Goal: Entertainment & Leisure: Consume media (video, audio)

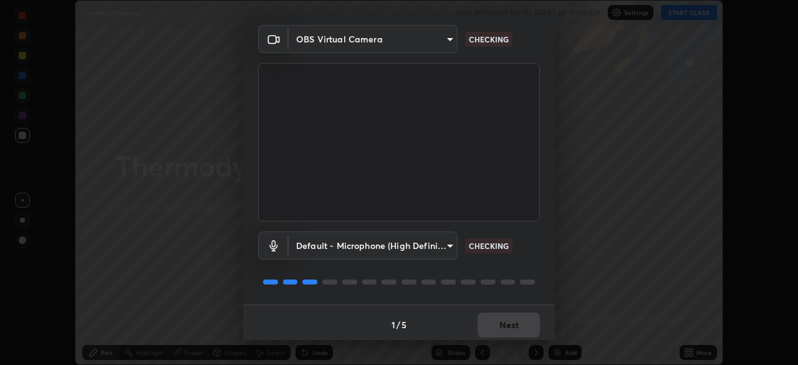
scroll to position [44, 0]
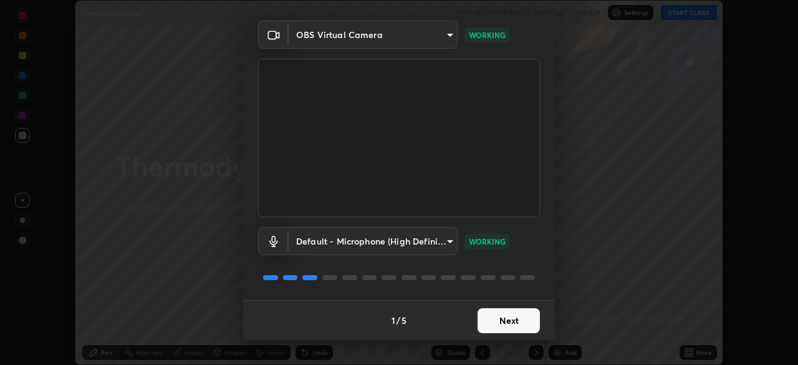
click at [515, 310] on button "Next" at bounding box center [509, 320] width 62 height 25
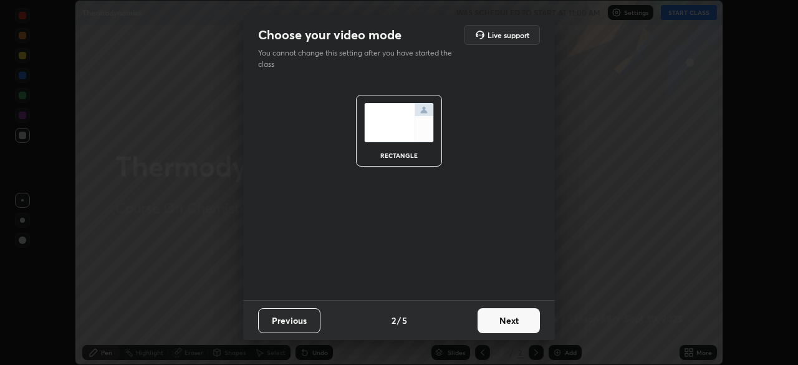
click at [521, 318] on button "Next" at bounding box center [509, 320] width 62 height 25
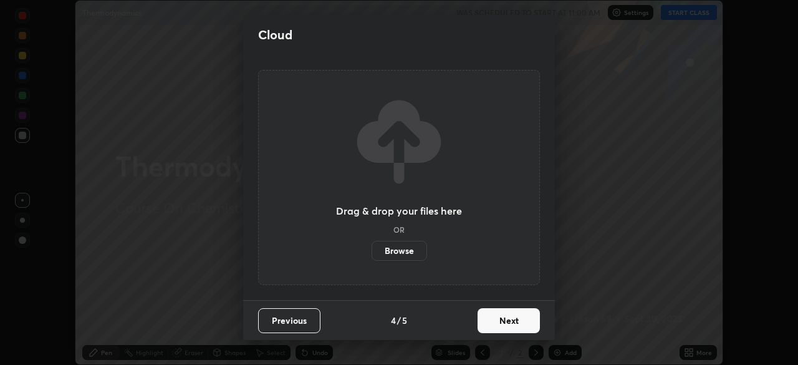
click at [532, 322] on button "Next" at bounding box center [509, 320] width 62 height 25
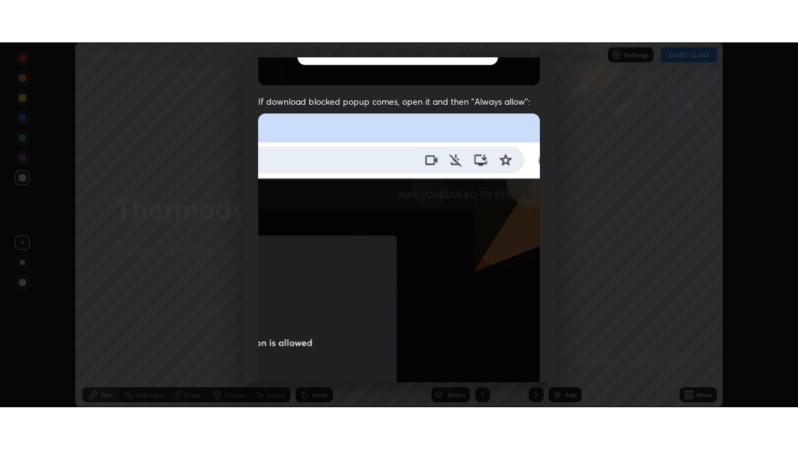
scroll to position [299, 0]
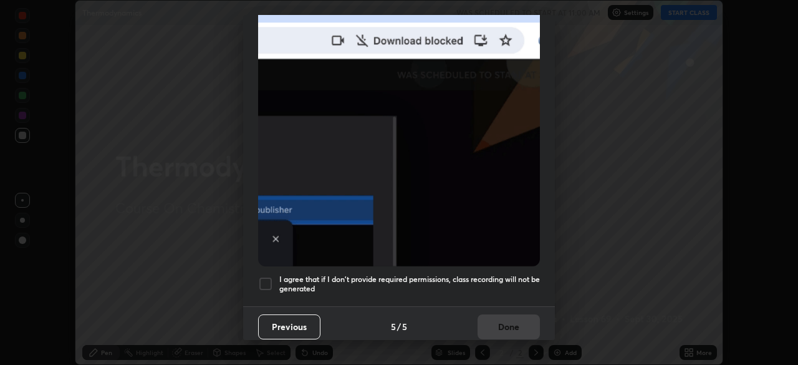
click at [520, 284] on h5 "I agree that if I don't provide required permissions, class recording will not …" at bounding box center [409, 283] width 261 height 19
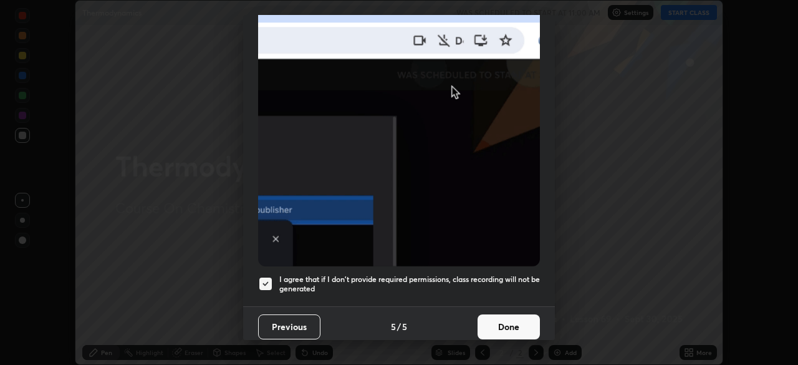
click at [521, 319] on button "Done" at bounding box center [509, 326] width 62 height 25
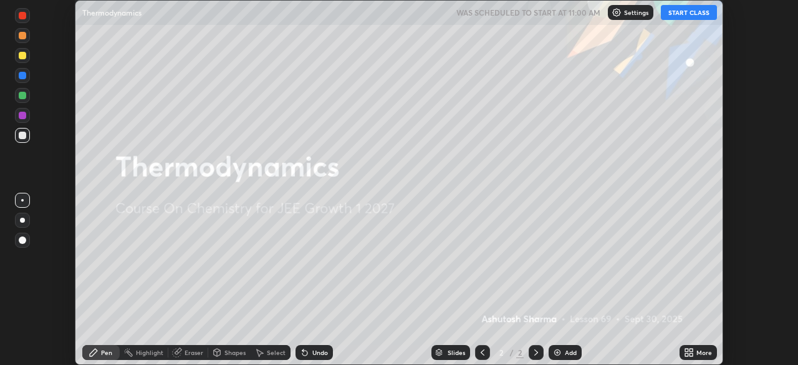
click at [697, 354] on div "More" at bounding box center [705, 352] width 16 height 6
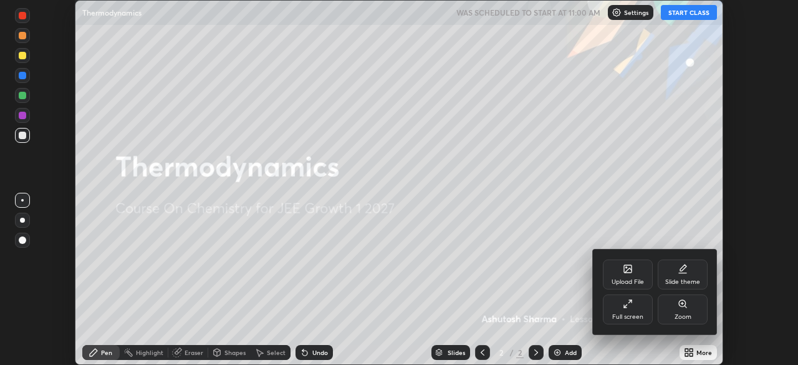
click at [633, 306] on div "Full screen" at bounding box center [628, 309] width 50 height 30
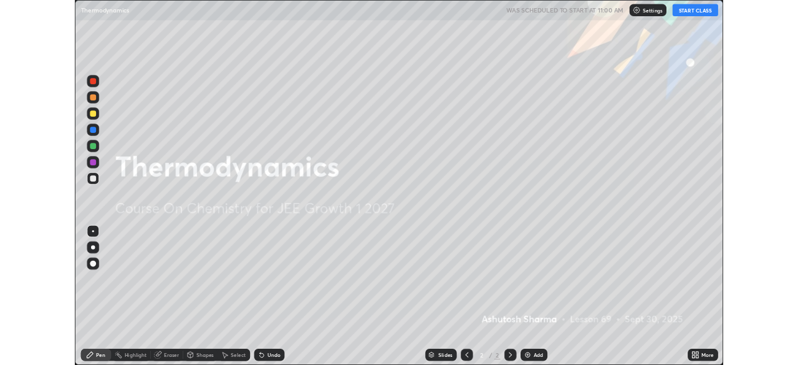
scroll to position [449, 798]
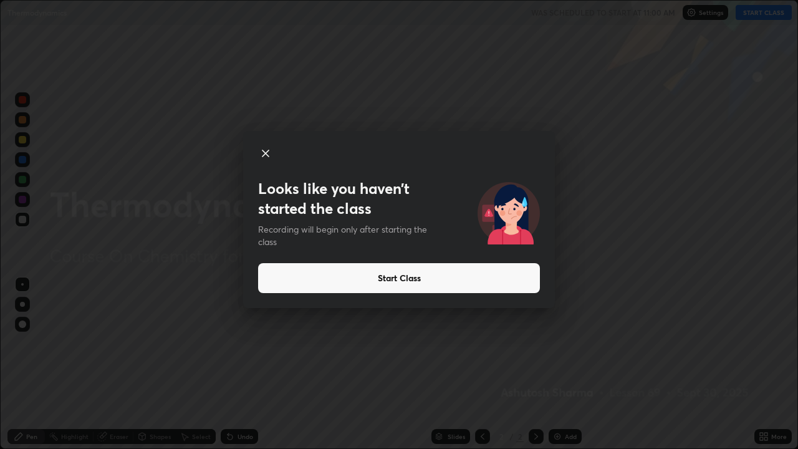
click at [341, 278] on button "Start Class" at bounding box center [399, 278] width 282 height 30
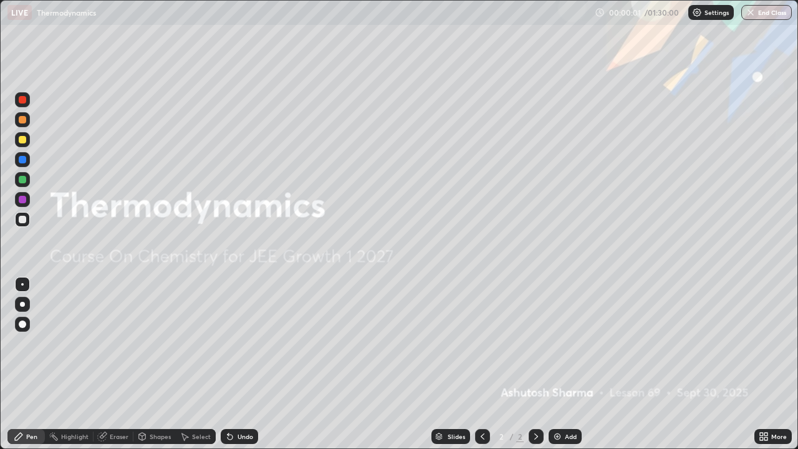
click at [563, 364] on div "Add" at bounding box center [565, 436] width 33 height 15
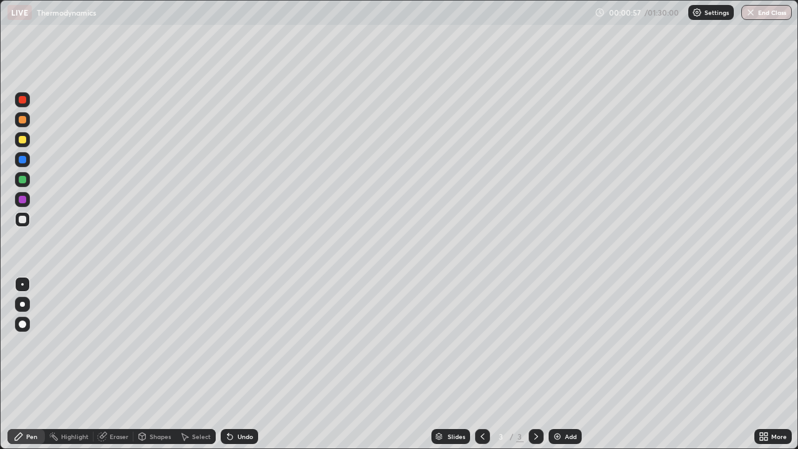
click at [22, 306] on div at bounding box center [22, 304] width 5 height 5
click at [24, 105] on div at bounding box center [22, 99] width 15 height 15
click at [126, 364] on div "Eraser" at bounding box center [119, 436] width 19 height 6
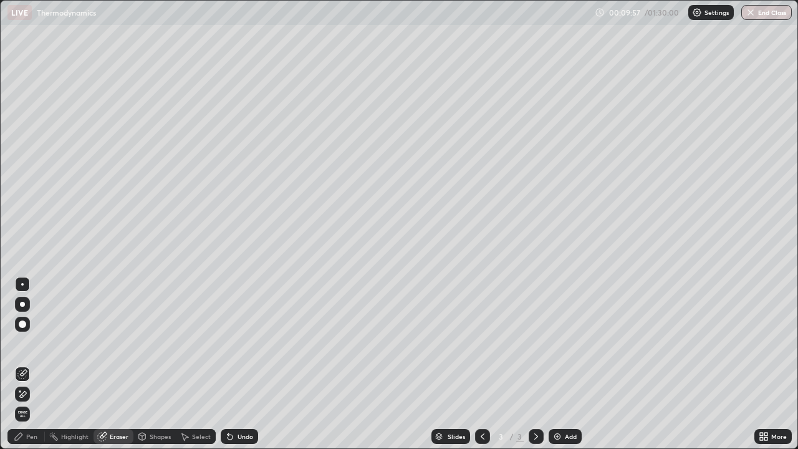
click at [37, 364] on div "Pen" at bounding box center [25, 436] width 37 height 15
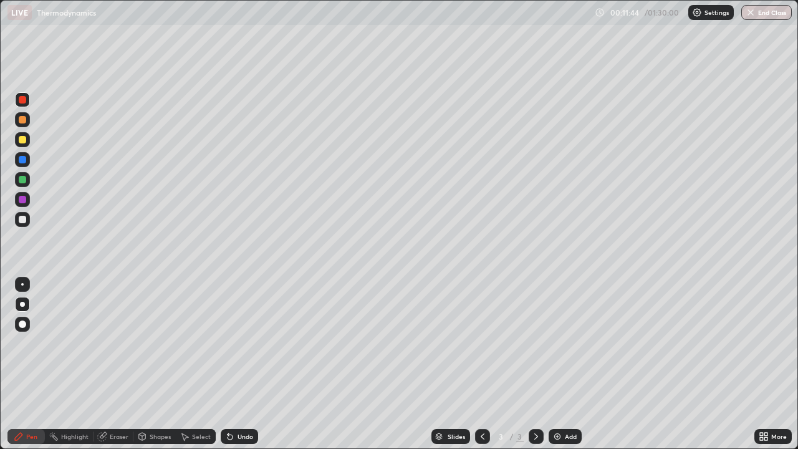
click at [27, 220] on div at bounding box center [22, 219] width 15 height 15
click at [565, 364] on div "Add" at bounding box center [571, 436] width 12 height 6
click at [23, 179] on div at bounding box center [22, 179] width 7 height 7
click at [566, 364] on div "Add" at bounding box center [571, 436] width 12 height 6
click at [238, 364] on div "Undo" at bounding box center [246, 436] width 16 height 6
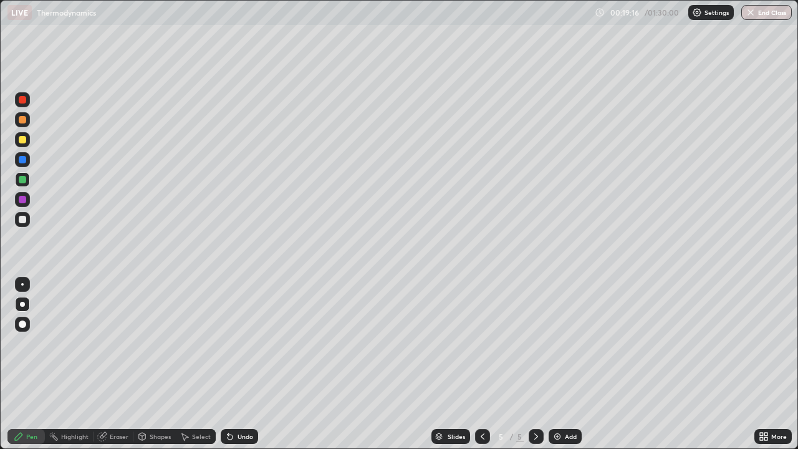
click at [239, 364] on div "Undo" at bounding box center [239, 436] width 37 height 15
click at [241, 364] on div "Undo" at bounding box center [246, 436] width 16 height 6
click at [243, 364] on div "Undo" at bounding box center [246, 436] width 16 height 6
click at [244, 364] on div "Undo" at bounding box center [246, 436] width 16 height 6
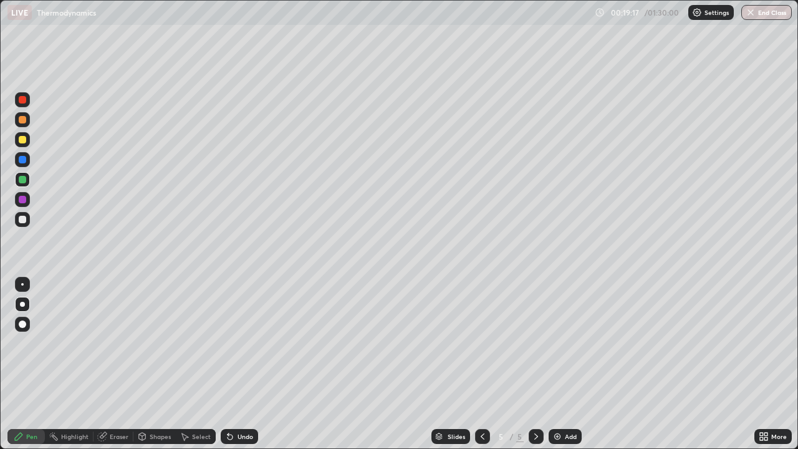
click at [244, 364] on div "Undo" at bounding box center [246, 436] width 16 height 6
click at [244, 364] on div "Undo" at bounding box center [239, 436] width 37 height 15
click at [246, 364] on div "Undo" at bounding box center [239, 436] width 37 height 15
click at [240, 364] on div "Undo" at bounding box center [246, 436] width 16 height 6
click at [238, 364] on div "Undo" at bounding box center [239, 436] width 37 height 15
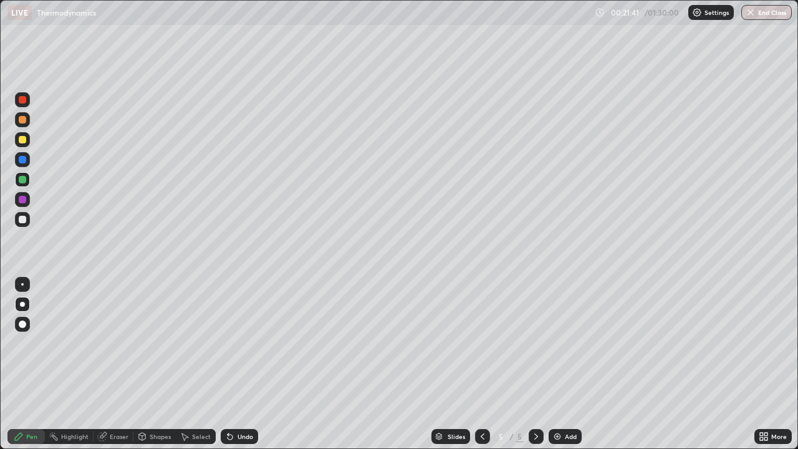
click at [563, 364] on div "Add" at bounding box center [565, 436] width 33 height 15
click at [22, 142] on div at bounding box center [22, 139] width 7 height 7
click at [238, 364] on div "Undo" at bounding box center [246, 436] width 16 height 6
click at [117, 364] on div "Eraser" at bounding box center [119, 436] width 19 height 6
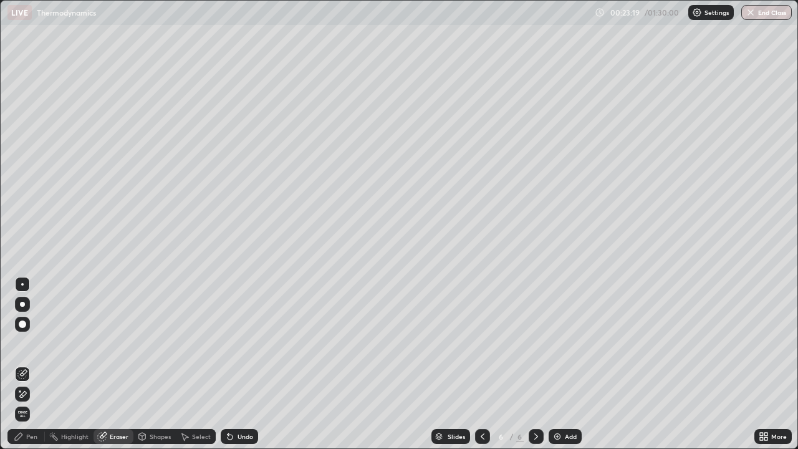
click at [38, 364] on div "Pen" at bounding box center [25, 436] width 37 height 15
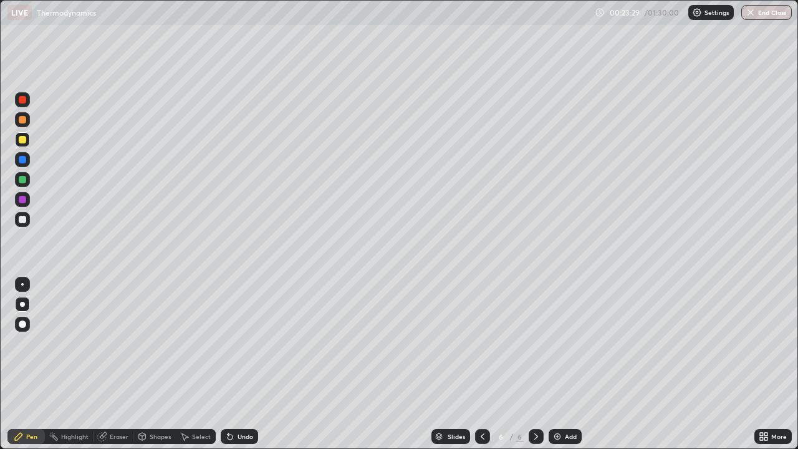
click at [27, 219] on div at bounding box center [22, 219] width 15 height 15
click at [480, 364] on icon at bounding box center [483, 437] width 10 height 10
click at [482, 364] on icon at bounding box center [483, 437] width 10 height 10
click at [535, 364] on icon at bounding box center [536, 437] width 10 height 10
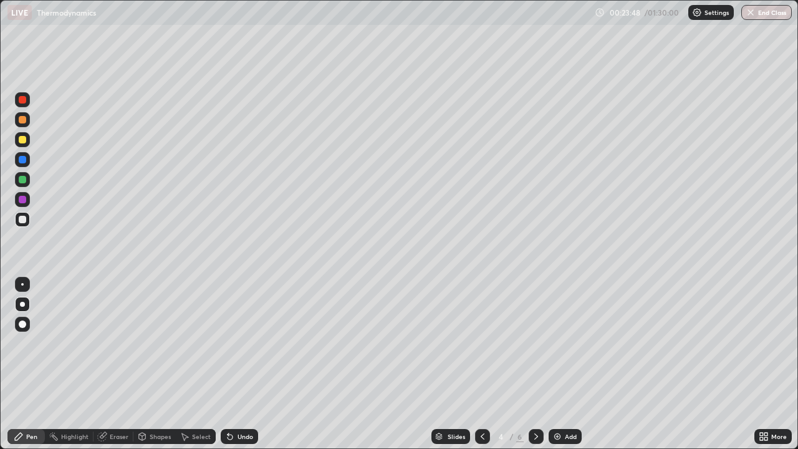
click at [535, 364] on icon at bounding box center [536, 437] width 10 height 10
click at [533, 364] on icon at bounding box center [536, 437] width 10 height 10
click at [560, 364] on img at bounding box center [558, 437] width 10 height 10
click at [238, 364] on div "Undo" at bounding box center [246, 436] width 16 height 6
click at [110, 364] on div "Eraser" at bounding box center [119, 436] width 19 height 6
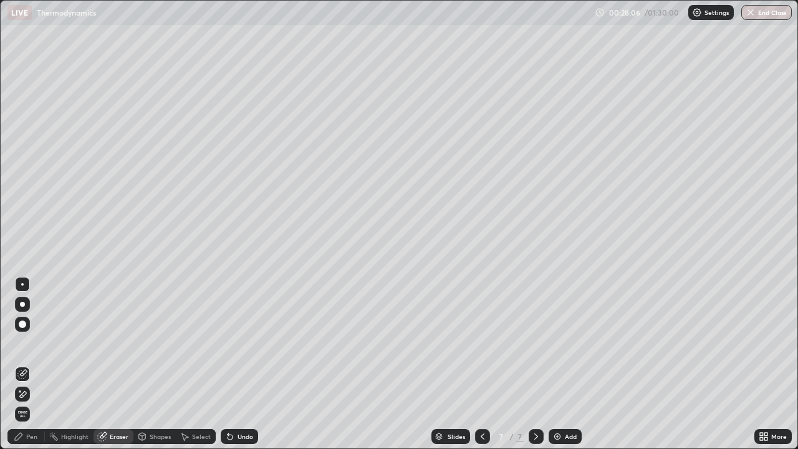
click at [33, 364] on div "Pen" at bounding box center [31, 436] width 11 height 6
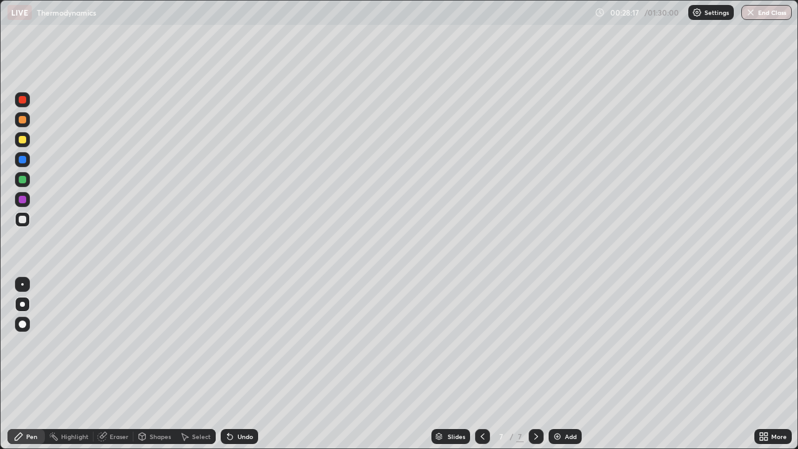
click at [482, 364] on icon at bounding box center [483, 437] width 10 height 10
click at [22, 180] on div at bounding box center [22, 179] width 7 height 7
click at [23, 220] on div at bounding box center [22, 219] width 7 height 7
click at [536, 364] on icon at bounding box center [537, 436] width 4 height 6
click at [482, 364] on icon at bounding box center [483, 437] width 10 height 10
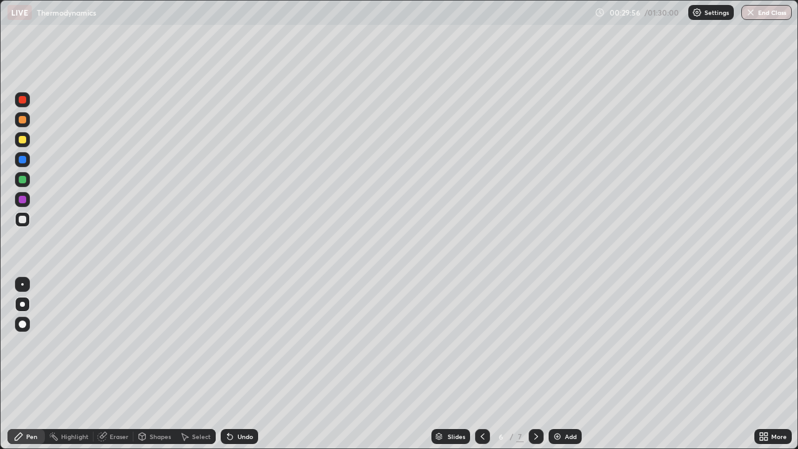
click at [478, 364] on icon at bounding box center [483, 437] width 10 height 10
click at [535, 364] on icon at bounding box center [536, 437] width 10 height 10
click at [531, 364] on icon at bounding box center [536, 437] width 10 height 10
click at [118, 364] on div "Eraser" at bounding box center [119, 436] width 19 height 6
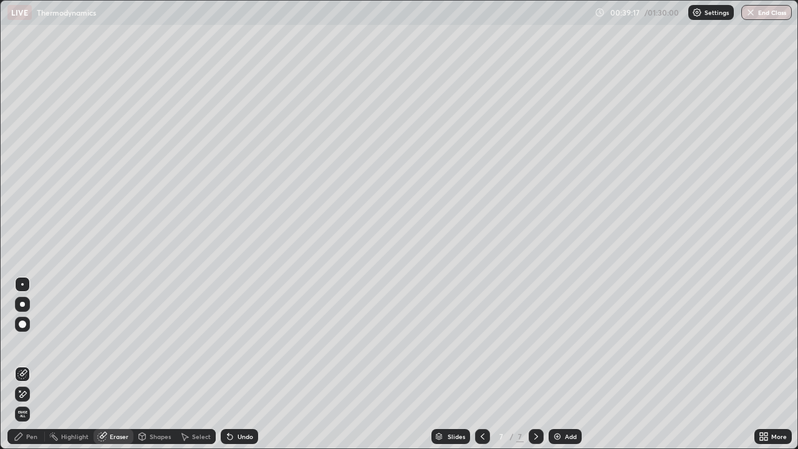
click at [34, 364] on div "Pen" at bounding box center [31, 436] width 11 height 6
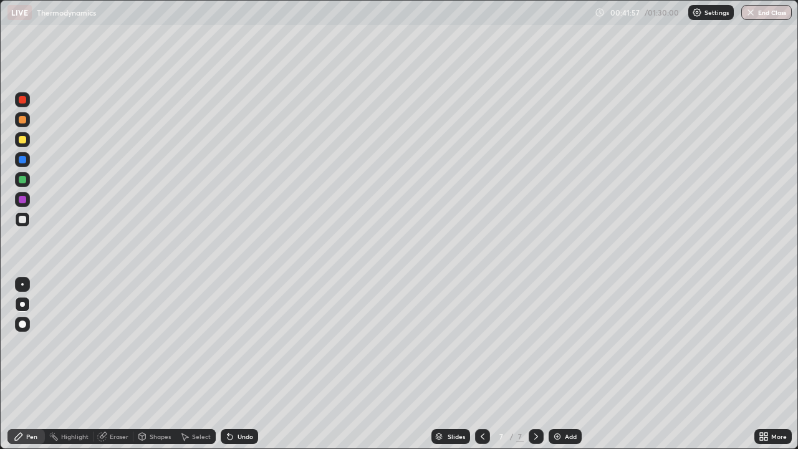
click at [562, 364] on div "Add" at bounding box center [565, 436] width 33 height 15
click at [26, 104] on div at bounding box center [22, 99] width 15 height 15
click at [25, 143] on div at bounding box center [22, 139] width 7 height 7
click at [24, 182] on div at bounding box center [22, 179] width 7 height 7
click at [25, 221] on div at bounding box center [22, 219] width 7 height 7
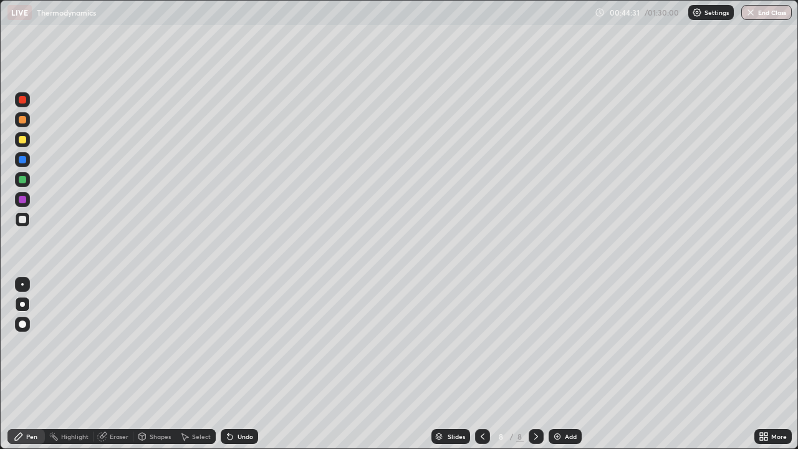
click at [21, 202] on div at bounding box center [22, 199] width 7 height 7
click at [22, 141] on div at bounding box center [22, 139] width 7 height 7
click at [231, 364] on icon at bounding box center [230, 437] width 10 height 10
click at [253, 364] on div "Undo" at bounding box center [237, 436] width 42 height 25
click at [26, 218] on div at bounding box center [22, 219] width 7 height 7
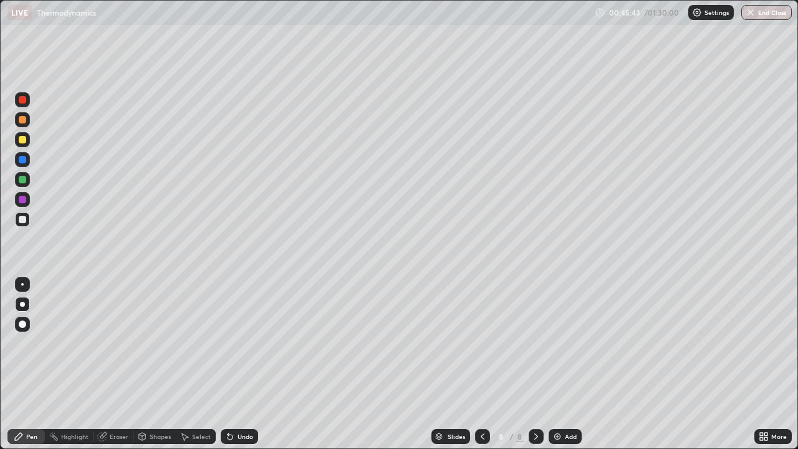
click at [26, 180] on div at bounding box center [22, 179] width 7 height 7
click at [26, 141] on div at bounding box center [22, 139] width 7 height 7
click at [23, 220] on div at bounding box center [22, 219] width 7 height 7
click at [560, 364] on img at bounding box center [558, 437] width 10 height 10
click at [25, 180] on div at bounding box center [22, 179] width 7 height 7
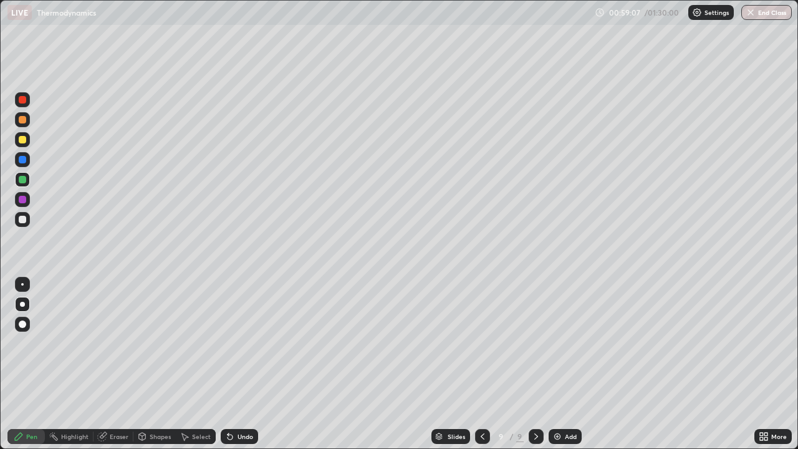
click at [23, 223] on div at bounding box center [22, 219] width 7 height 7
click at [23, 180] on div at bounding box center [22, 179] width 7 height 7
click at [24, 222] on div at bounding box center [22, 219] width 7 height 7
click at [482, 364] on icon at bounding box center [483, 437] width 10 height 10
click at [534, 364] on icon at bounding box center [536, 437] width 10 height 10
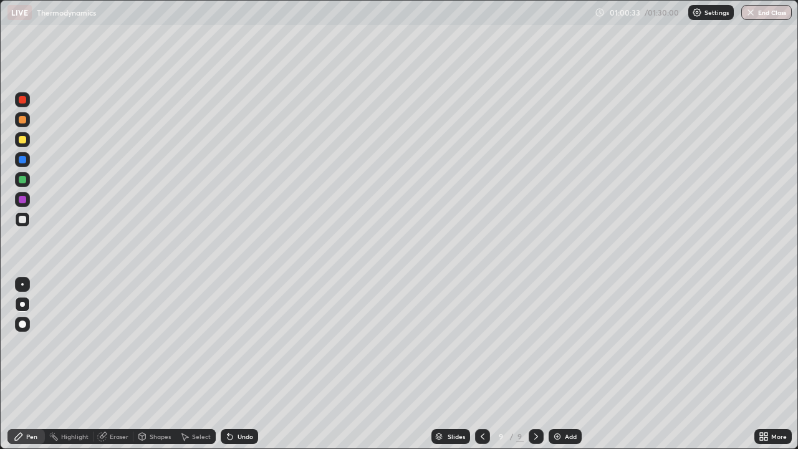
click at [232, 364] on icon at bounding box center [230, 437] width 10 height 10
click at [228, 364] on icon at bounding box center [230, 437] width 5 height 5
click at [231, 364] on icon at bounding box center [230, 437] width 10 height 10
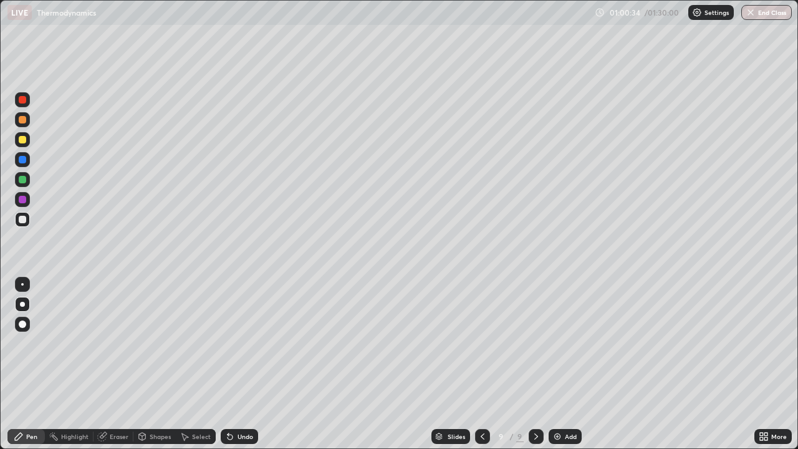
click at [231, 364] on icon at bounding box center [230, 437] width 10 height 10
click at [233, 364] on icon at bounding box center [230, 437] width 10 height 10
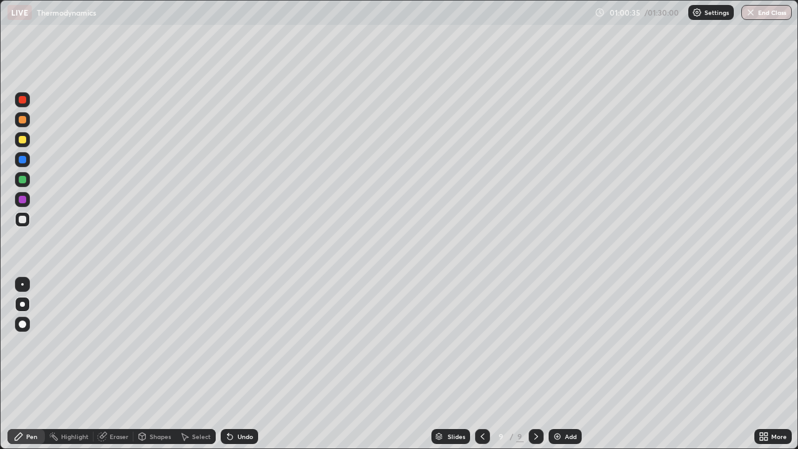
click at [233, 364] on icon at bounding box center [230, 437] width 10 height 10
click at [233, 364] on div "Undo" at bounding box center [239, 436] width 37 height 15
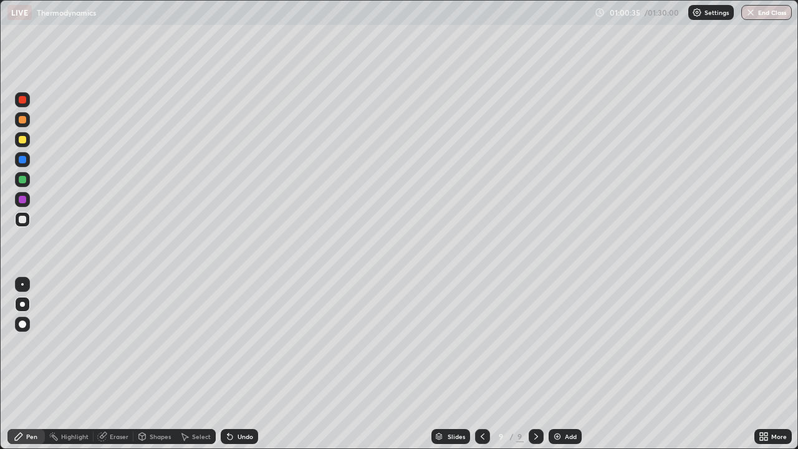
click at [233, 364] on div "Undo" at bounding box center [239, 436] width 37 height 15
click at [234, 364] on div "Undo" at bounding box center [239, 436] width 37 height 15
click at [235, 364] on div "Undo" at bounding box center [239, 436] width 37 height 15
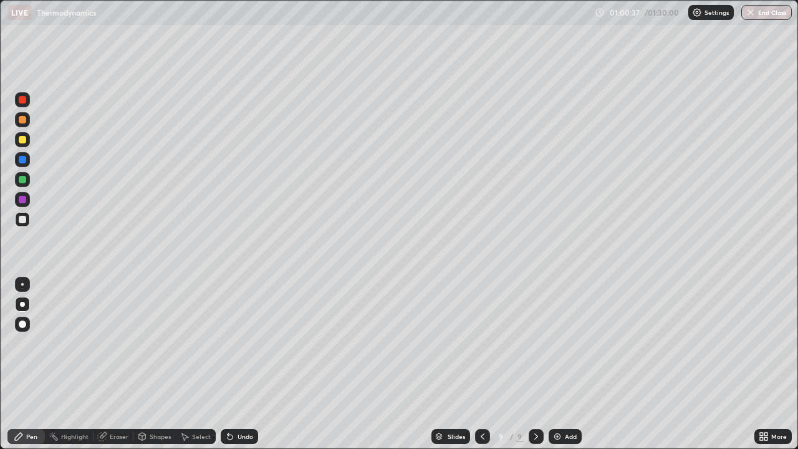
click at [235, 364] on div "Undo" at bounding box center [239, 436] width 37 height 15
click at [238, 364] on div "Undo" at bounding box center [246, 436] width 16 height 6
click at [240, 364] on div "Undo" at bounding box center [246, 436] width 16 height 6
click at [238, 364] on div "Undo" at bounding box center [246, 436] width 16 height 6
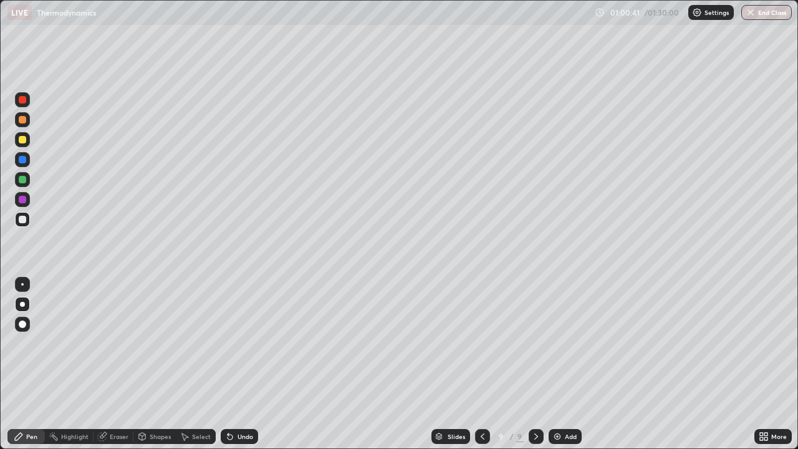
click at [25, 182] on div at bounding box center [22, 179] width 7 height 7
click at [27, 220] on div at bounding box center [22, 219] width 15 height 15
click at [236, 364] on div "Undo" at bounding box center [239, 436] width 37 height 15
click at [238, 364] on div "Undo" at bounding box center [246, 436] width 16 height 6
click at [239, 364] on div "Undo" at bounding box center [246, 436] width 16 height 6
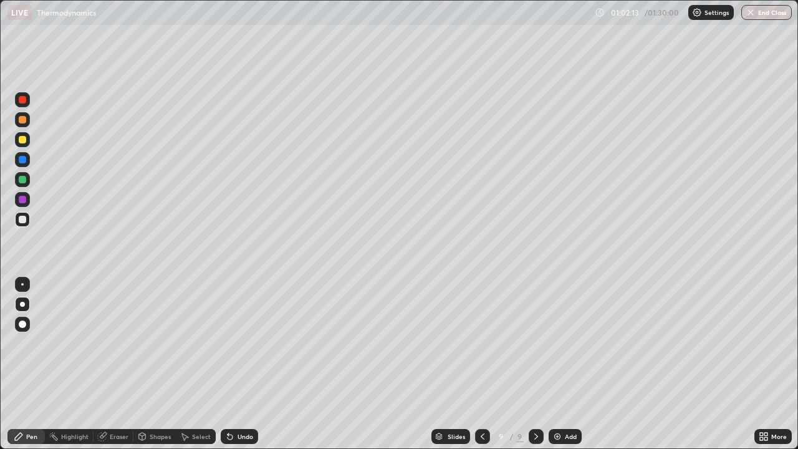
click at [27, 180] on div at bounding box center [22, 179] width 15 height 15
click at [24, 221] on div at bounding box center [22, 219] width 7 height 7
click at [558, 364] on img at bounding box center [558, 437] width 10 height 10
click at [561, 364] on img at bounding box center [558, 437] width 10 height 10
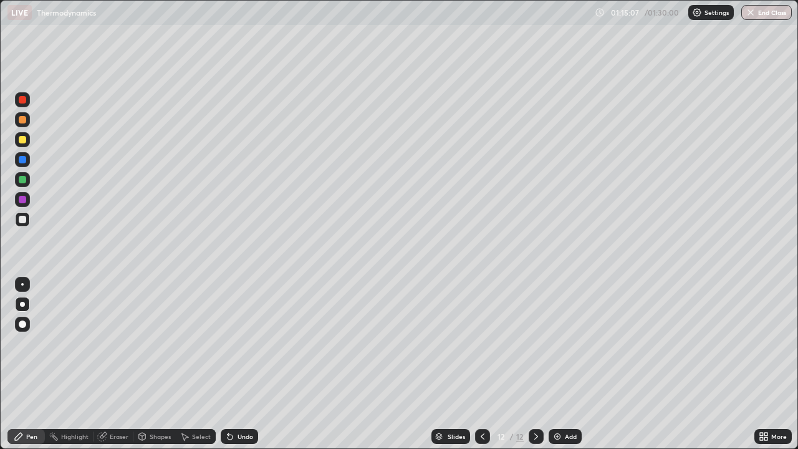
click at [480, 364] on icon at bounding box center [483, 437] width 10 height 10
click at [536, 364] on icon at bounding box center [536, 437] width 10 height 10
click at [23, 181] on div at bounding box center [22, 179] width 7 height 7
click at [556, 364] on img at bounding box center [558, 437] width 10 height 10
click at [233, 364] on icon at bounding box center [230, 437] width 10 height 10
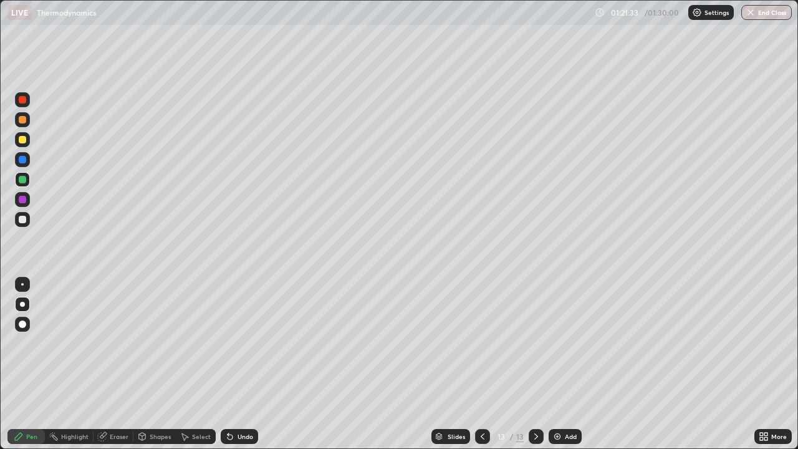
click at [26, 221] on div at bounding box center [22, 219] width 7 height 7
click at [114, 364] on div "Eraser" at bounding box center [119, 436] width 19 height 6
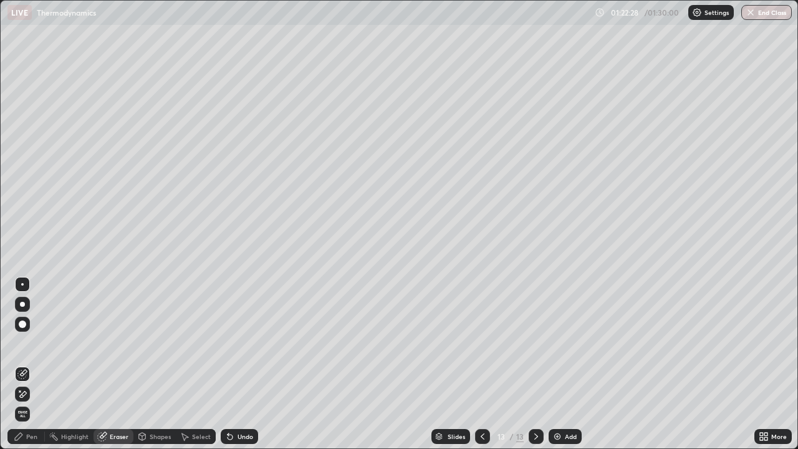
click at [32, 364] on div "Pen" at bounding box center [31, 436] width 11 height 6
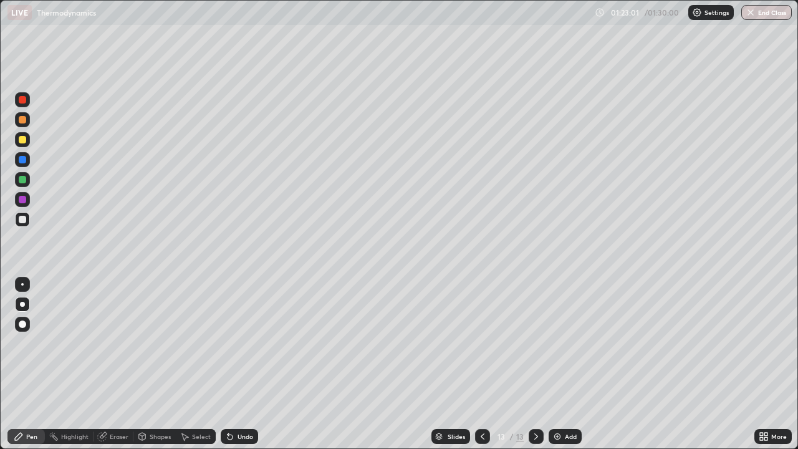
click at [113, 364] on div "Eraser" at bounding box center [119, 436] width 19 height 6
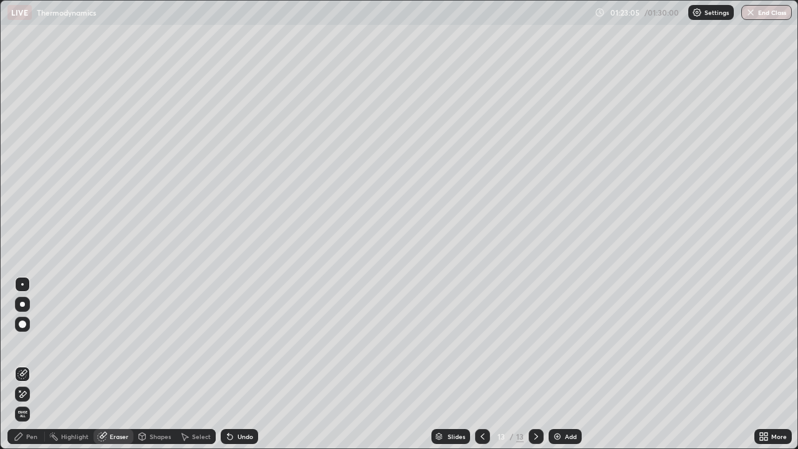
click at [34, 364] on div "Pen" at bounding box center [31, 436] width 11 height 6
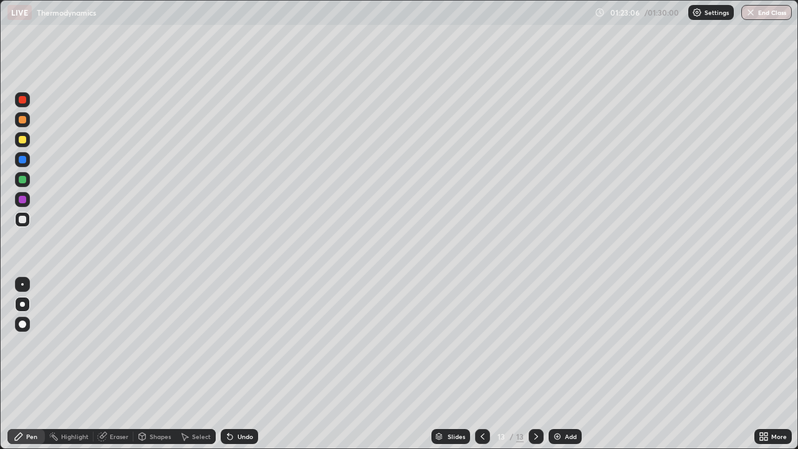
click at [24, 182] on div at bounding box center [22, 179] width 7 height 7
click at [116, 364] on div "Eraser" at bounding box center [119, 436] width 19 height 6
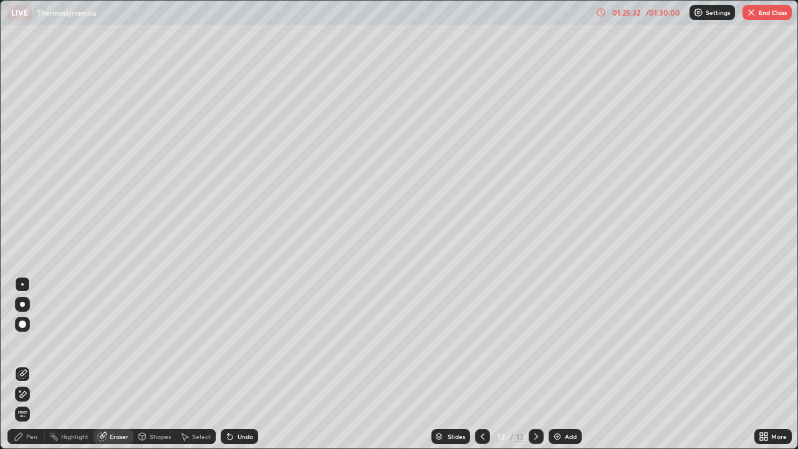
click at [35, 364] on div "Pen" at bounding box center [31, 436] width 11 height 6
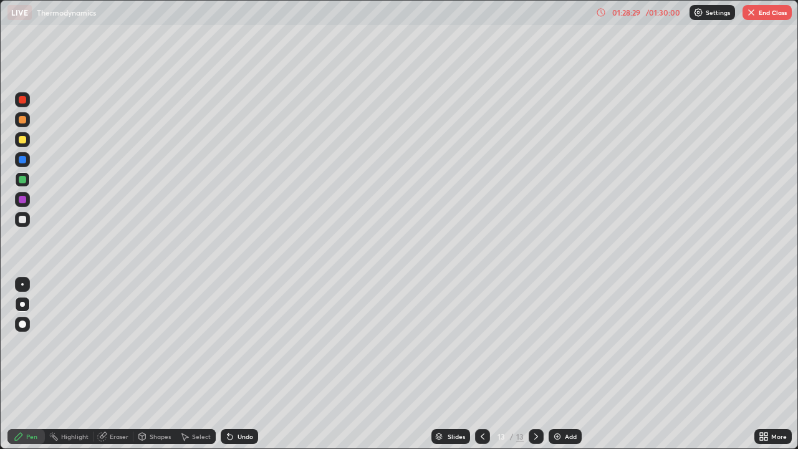
click at [566, 364] on div "Add" at bounding box center [571, 436] width 12 height 6
click at [24, 139] on div at bounding box center [22, 139] width 7 height 7
click at [110, 364] on div "Eraser" at bounding box center [119, 436] width 19 height 6
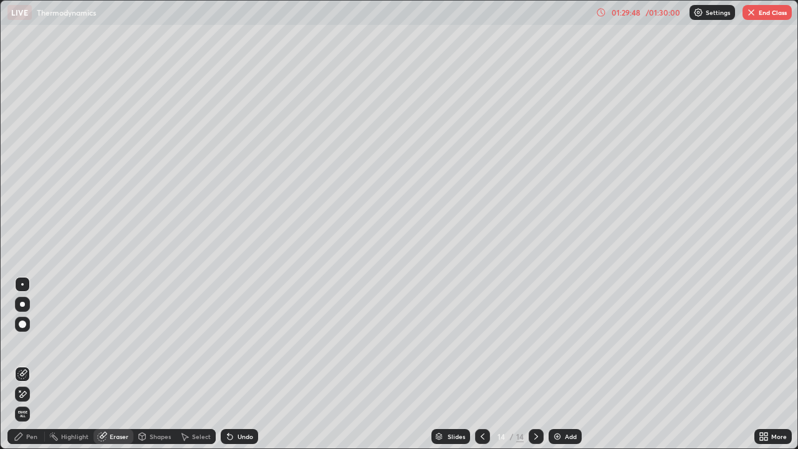
click at [24, 364] on div "Pen" at bounding box center [25, 436] width 37 height 15
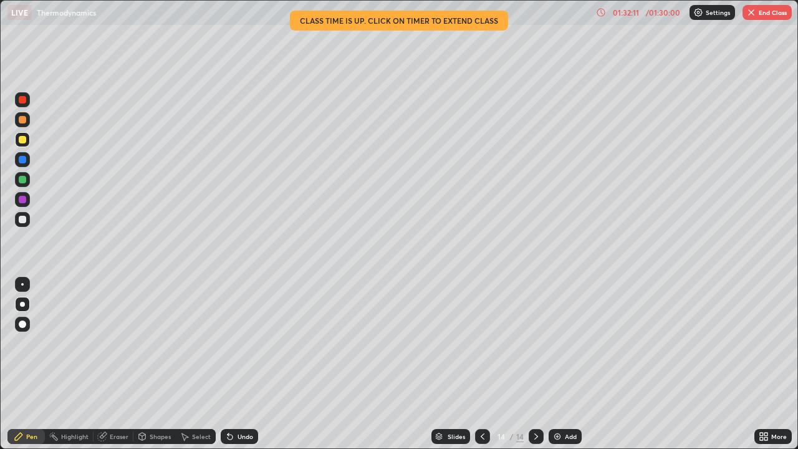
click at [774, 364] on div "More" at bounding box center [780, 436] width 16 height 6
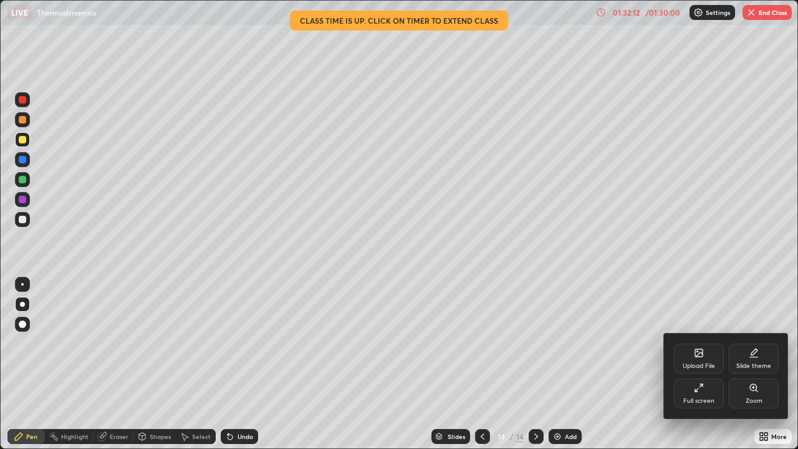
click at [710, 364] on div "Full screen" at bounding box center [699, 394] width 50 height 30
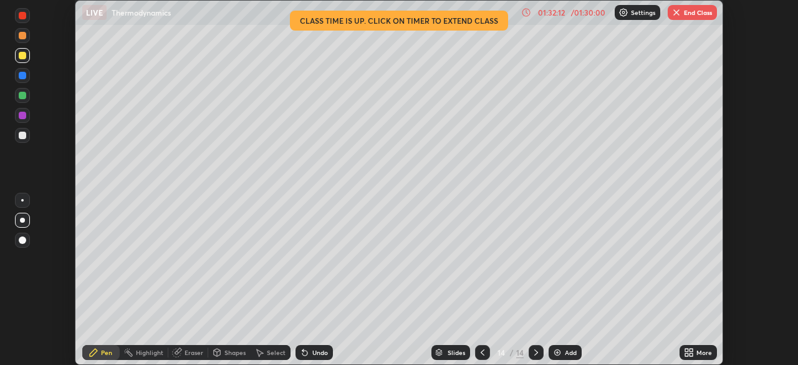
scroll to position [62008, 61575]
click at [681, 14] on img "button" at bounding box center [677, 12] width 10 height 10
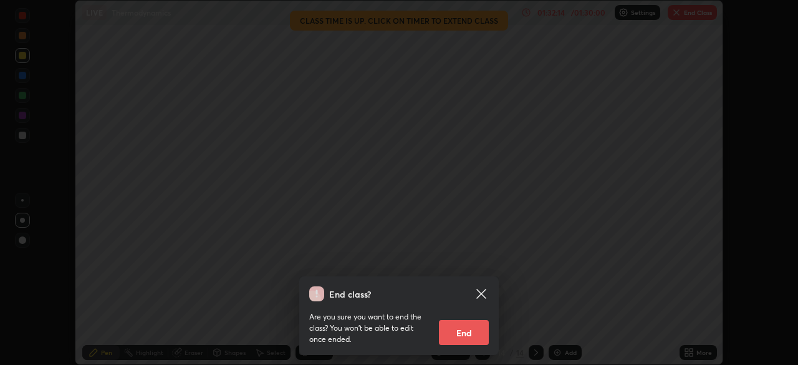
click at [448, 326] on button "End" at bounding box center [464, 332] width 50 height 25
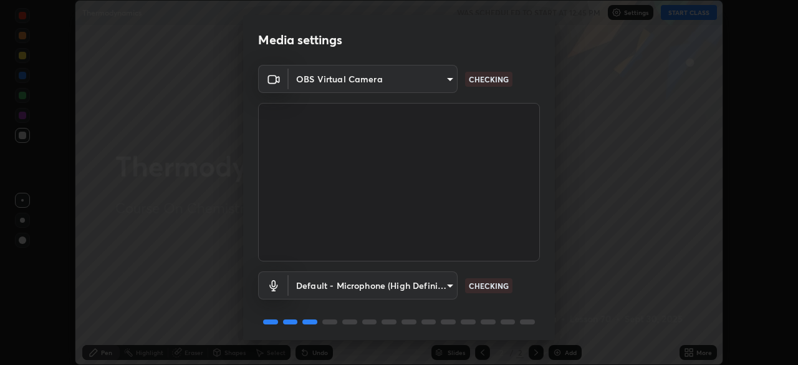
scroll to position [44, 0]
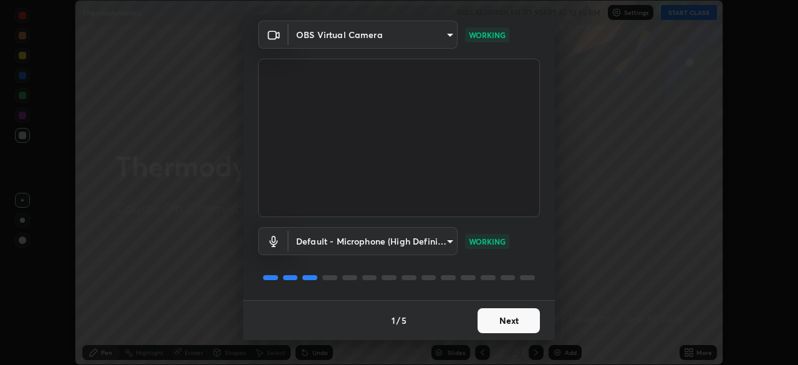
click at [526, 319] on button "Next" at bounding box center [509, 320] width 62 height 25
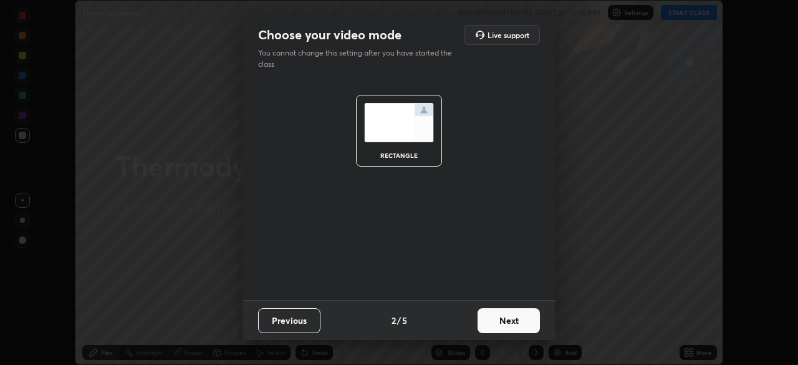
scroll to position [0, 0]
click at [531, 320] on button "Next" at bounding box center [509, 320] width 62 height 25
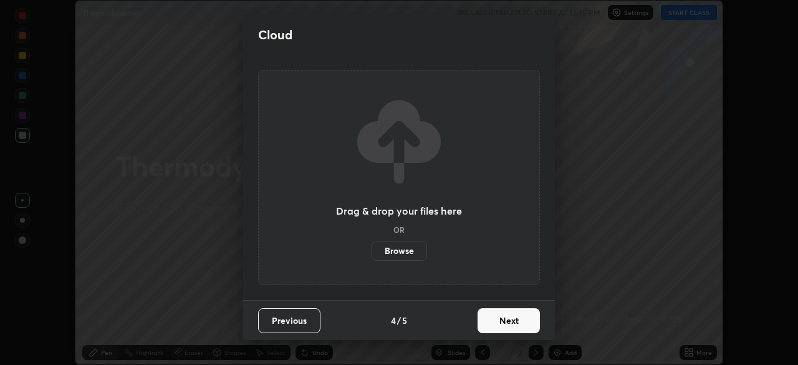
click at [538, 321] on button "Next" at bounding box center [509, 320] width 62 height 25
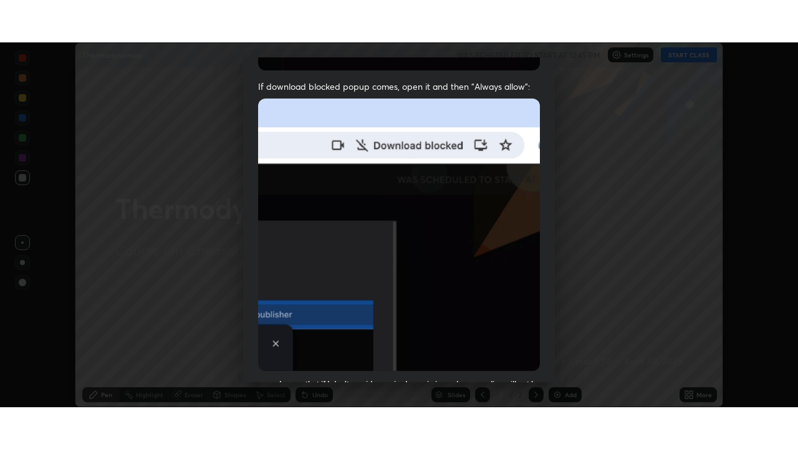
scroll to position [299, 0]
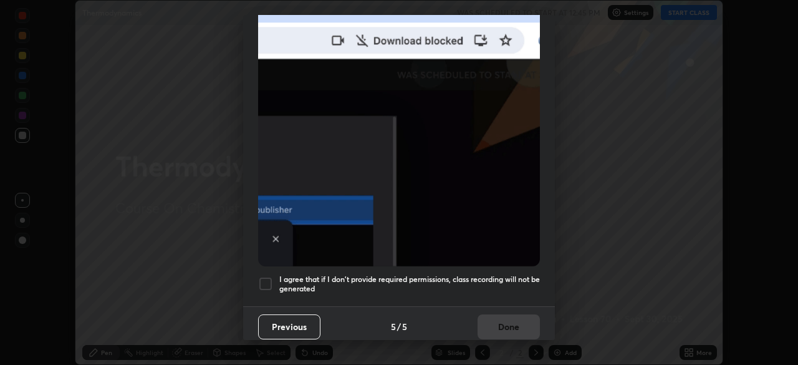
click at [525, 274] on h5 "I agree that if I don't provide required permissions, class recording will not …" at bounding box center [409, 283] width 261 height 19
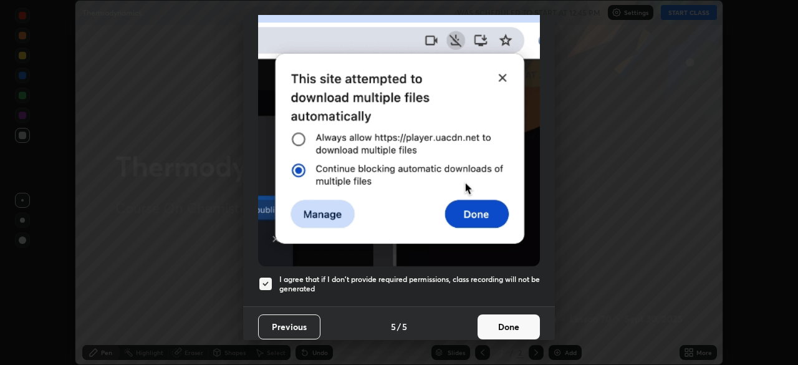
click at [516, 322] on button "Done" at bounding box center [509, 326] width 62 height 25
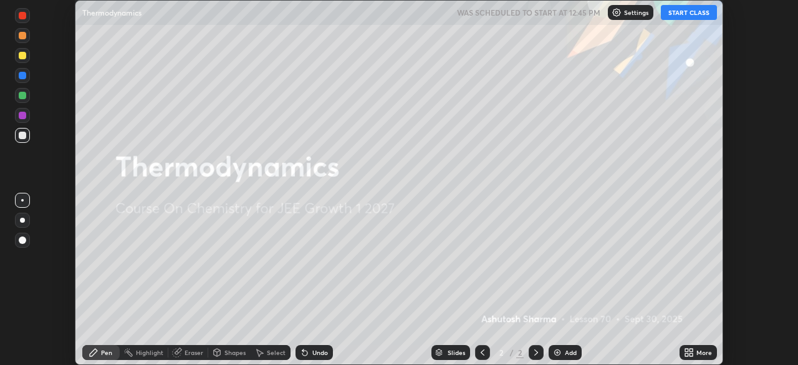
click at [691, 350] on icon at bounding box center [691, 350] width 3 height 3
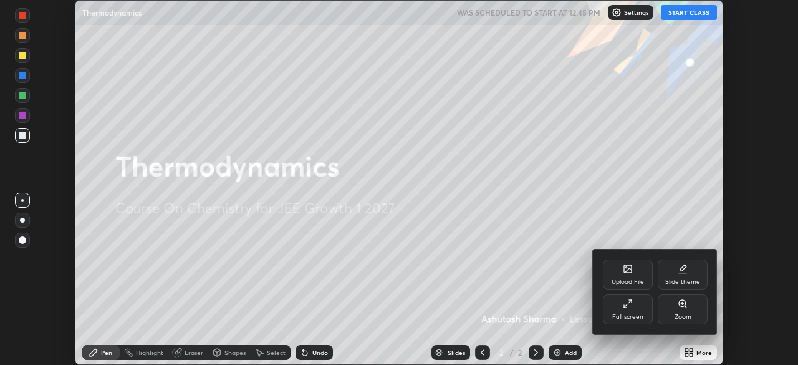
click at [627, 314] on div "Full screen" at bounding box center [628, 317] width 31 height 6
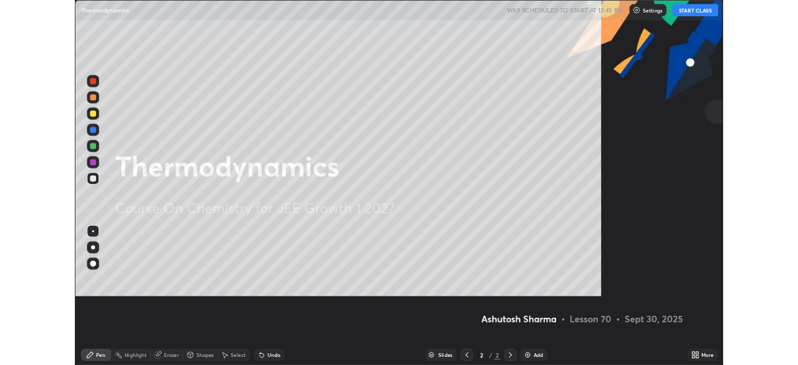
scroll to position [449, 798]
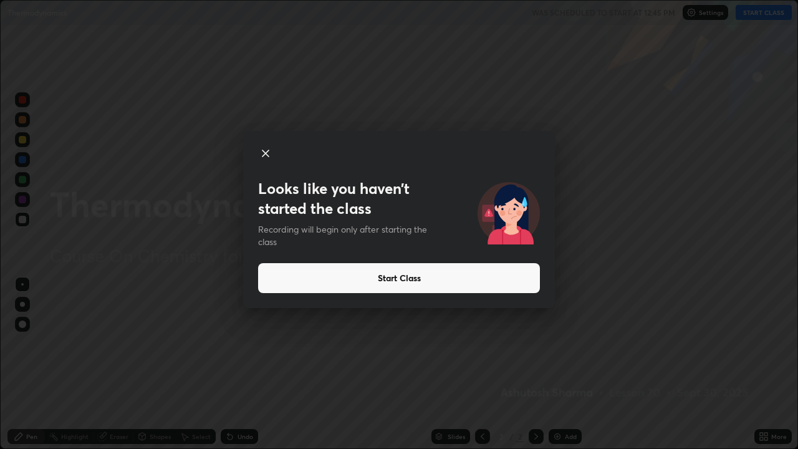
click at [473, 285] on button "Start Class" at bounding box center [399, 278] width 282 height 30
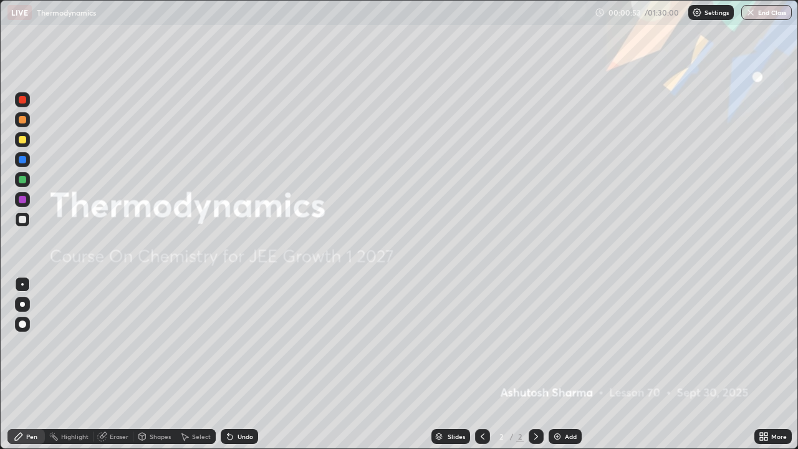
click at [568, 364] on div "Add" at bounding box center [571, 436] width 12 height 6
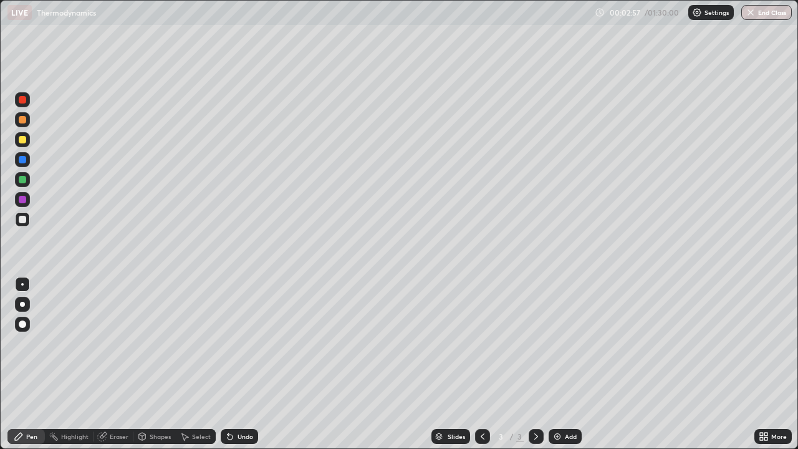
click at [23, 306] on div at bounding box center [22, 304] width 5 height 5
click at [238, 364] on div "Undo" at bounding box center [246, 436] width 16 height 6
click at [243, 364] on div "Undo" at bounding box center [246, 436] width 16 height 6
click at [234, 364] on div "Undo" at bounding box center [239, 436] width 37 height 15
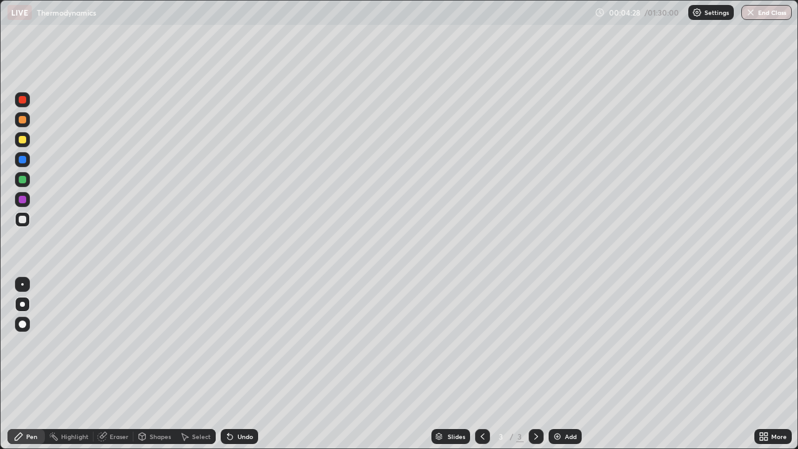
click at [233, 364] on icon at bounding box center [230, 437] width 10 height 10
click at [27, 181] on div at bounding box center [22, 179] width 15 height 15
click at [566, 364] on div "Add" at bounding box center [571, 436] width 12 height 6
click at [475, 364] on div at bounding box center [482, 436] width 15 height 15
click at [238, 364] on div "Undo" at bounding box center [246, 436] width 16 height 6
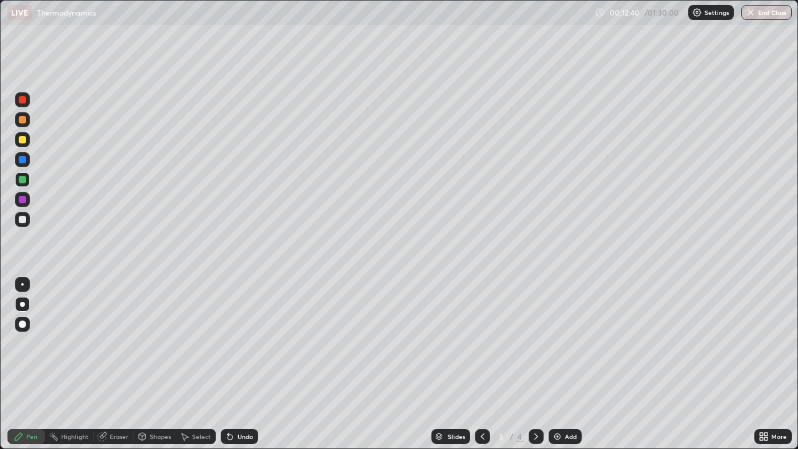
click at [565, 364] on div "Add" at bounding box center [571, 436] width 12 height 6
click at [482, 364] on icon at bounding box center [483, 437] width 10 height 10
click at [565, 364] on div "Add" at bounding box center [571, 436] width 12 height 6
click at [22, 141] on div at bounding box center [22, 139] width 7 height 7
click at [238, 364] on div "Undo" at bounding box center [246, 436] width 16 height 6
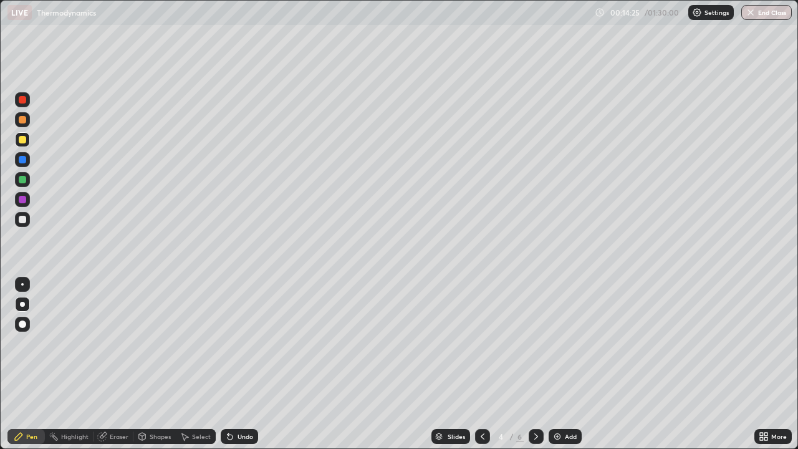
click at [234, 364] on div "Undo" at bounding box center [239, 436] width 37 height 15
click at [238, 364] on div "Undo" at bounding box center [246, 436] width 16 height 6
click at [241, 364] on div "Undo" at bounding box center [246, 436] width 16 height 6
click at [23, 220] on div at bounding box center [22, 219] width 7 height 7
click at [561, 364] on img at bounding box center [558, 437] width 10 height 10
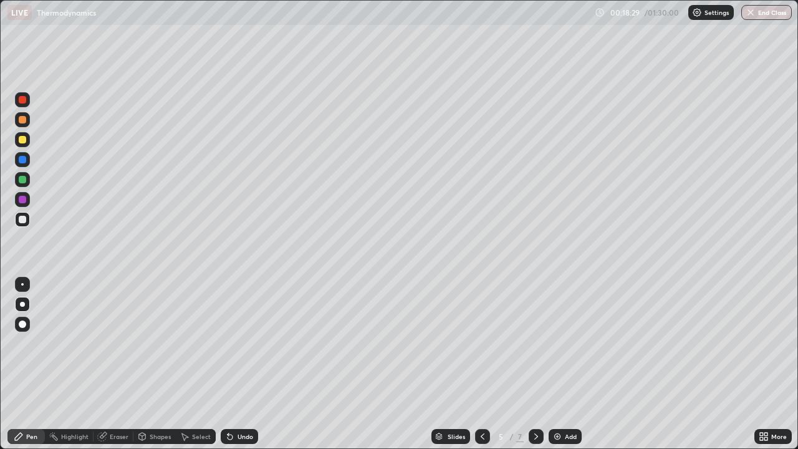
click at [25, 182] on div at bounding box center [22, 179] width 7 height 7
click at [24, 219] on div at bounding box center [22, 219] width 7 height 7
click at [238, 364] on div "Undo" at bounding box center [246, 436] width 16 height 6
click at [240, 364] on div "Undo" at bounding box center [239, 436] width 37 height 15
click at [238, 364] on div "Undo" at bounding box center [239, 436] width 37 height 15
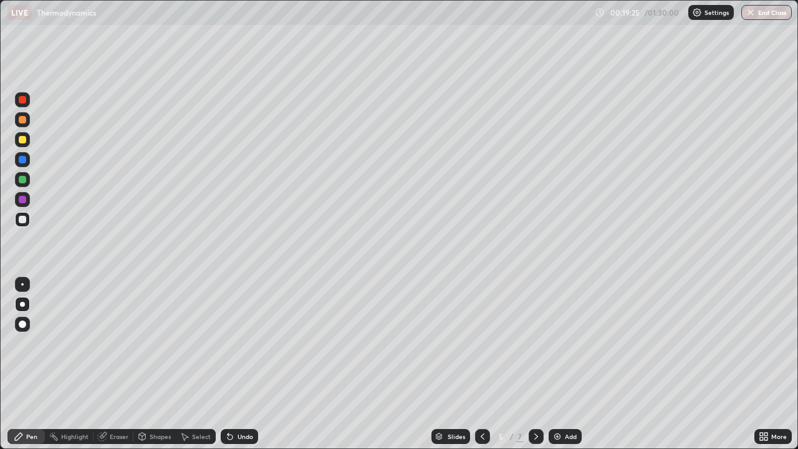
click at [242, 364] on div "Undo" at bounding box center [246, 436] width 16 height 6
click at [23, 182] on div at bounding box center [22, 179] width 7 height 7
click at [24, 220] on div at bounding box center [22, 219] width 7 height 7
click at [24, 142] on div at bounding box center [22, 139] width 7 height 7
click at [26, 221] on div at bounding box center [22, 219] width 7 height 7
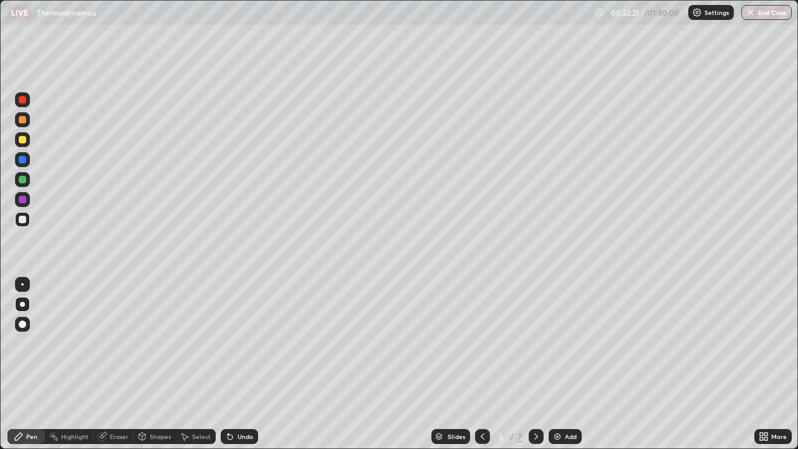
click at [23, 200] on div at bounding box center [22, 199] width 7 height 7
click at [569, 364] on div "Add" at bounding box center [571, 436] width 12 height 6
click at [26, 219] on div at bounding box center [22, 219] width 7 height 7
click at [475, 364] on div at bounding box center [482, 436] width 15 height 25
click at [536, 364] on icon at bounding box center [537, 436] width 4 height 6
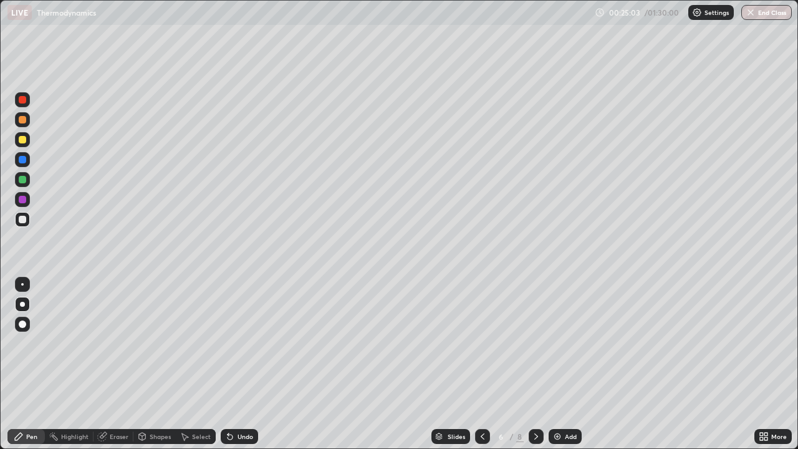
click at [482, 364] on icon at bounding box center [483, 437] width 10 height 10
click at [529, 364] on div at bounding box center [536, 436] width 15 height 15
click at [483, 364] on icon at bounding box center [483, 437] width 10 height 10
click at [482, 364] on icon at bounding box center [483, 436] width 4 height 6
click at [480, 364] on icon at bounding box center [483, 437] width 10 height 10
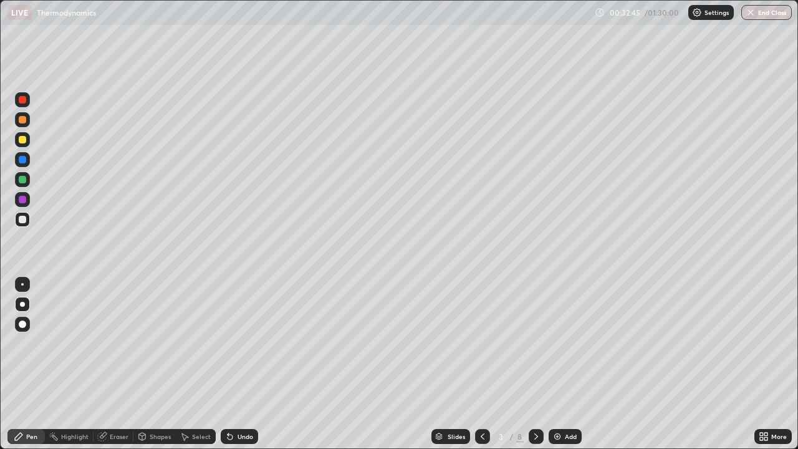
click at [480, 364] on div at bounding box center [482, 436] width 15 height 15
click at [480, 364] on div at bounding box center [482, 436] width 15 height 25
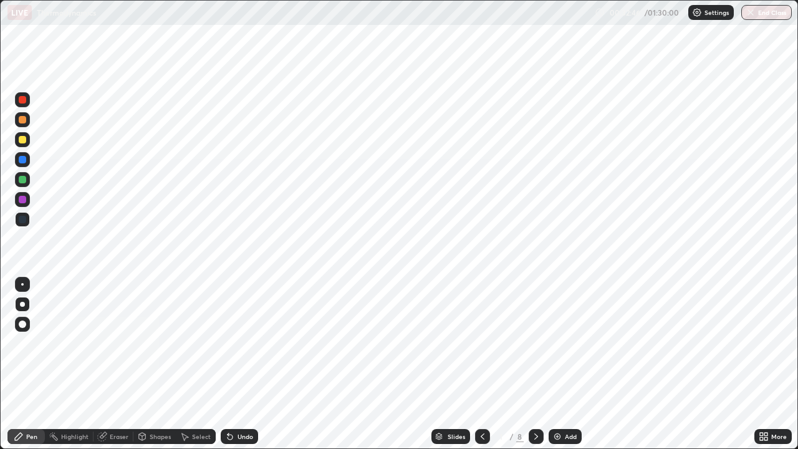
click at [477, 364] on div at bounding box center [482, 436] width 15 height 15
click at [478, 364] on icon at bounding box center [483, 437] width 10 height 10
click at [531, 364] on div at bounding box center [536, 436] width 15 height 25
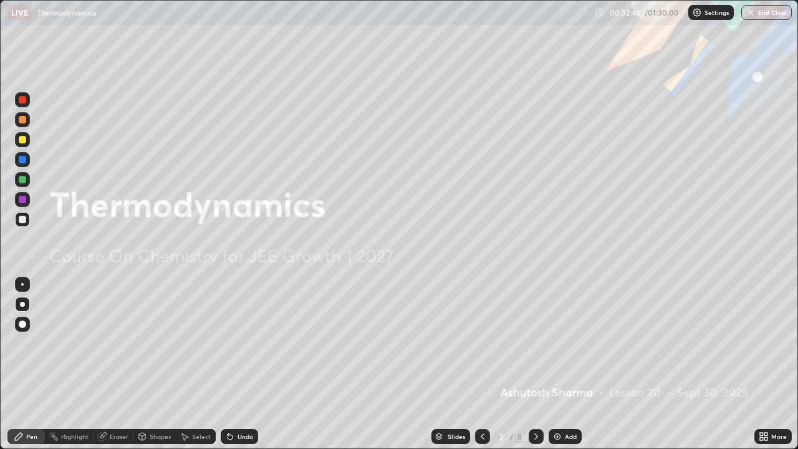
click at [529, 364] on div at bounding box center [536, 436] width 15 height 15
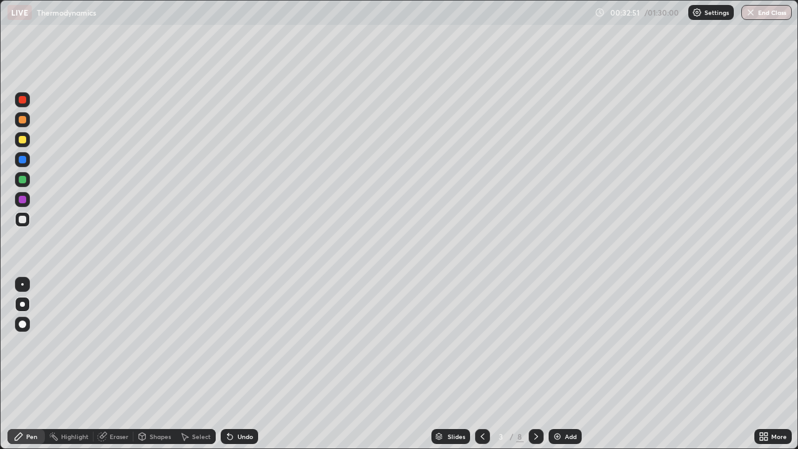
click at [535, 364] on icon at bounding box center [536, 437] width 10 height 10
click at [533, 364] on icon at bounding box center [536, 437] width 10 height 10
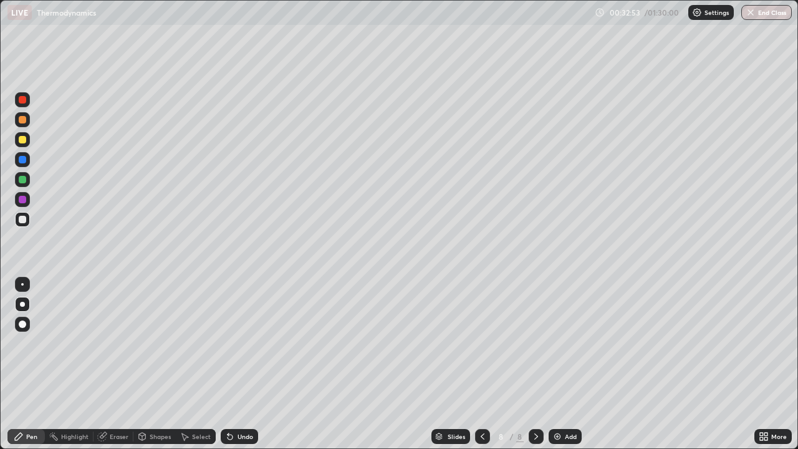
click at [535, 364] on icon at bounding box center [536, 437] width 10 height 10
click at [570, 364] on div "Add" at bounding box center [571, 436] width 12 height 6
click at [565, 364] on div "Add" at bounding box center [571, 436] width 12 height 6
click at [25, 142] on div at bounding box center [22, 139] width 7 height 7
click at [27, 222] on div at bounding box center [22, 219] width 15 height 15
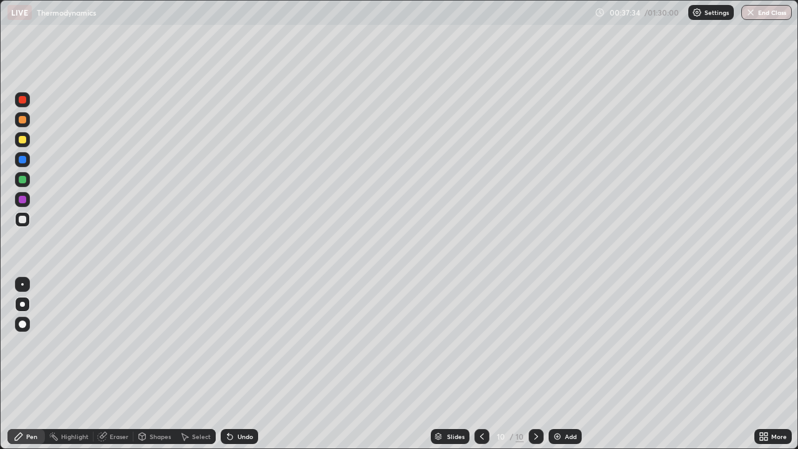
click at [238, 364] on div "Undo" at bounding box center [246, 436] width 16 height 6
click at [252, 364] on div "Undo" at bounding box center [239, 436] width 37 height 15
click at [115, 364] on div "Eraser" at bounding box center [119, 436] width 19 height 6
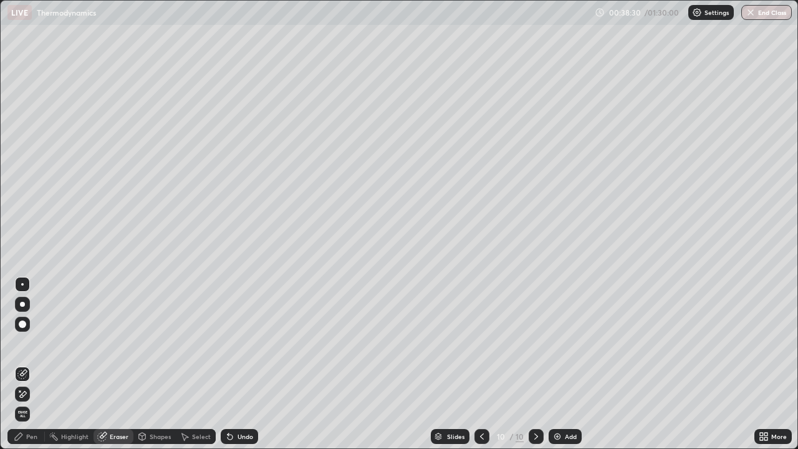
click at [22, 322] on div at bounding box center [22, 324] width 7 height 7
click at [34, 364] on div "Pen" at bounding box center [31, 436] width 11 height 6
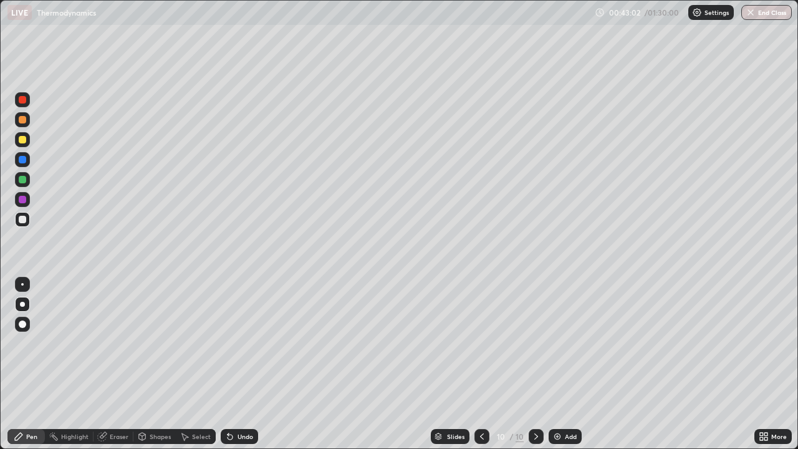
click at [566, 364] on div "Add" at bounding box center [571, 436] width 12 height 6
click at [22, 181] on div at bounding box center [22, 179] width 7 height 7
click at [28, 221] on div at bounding box center [22, 219] width 15 height 15
click at [538, 258] on icon at bounding box center [537, 258] width 5 height 5
click at [557, 364] on img at bounding box center [558, 437] width 10 height 10
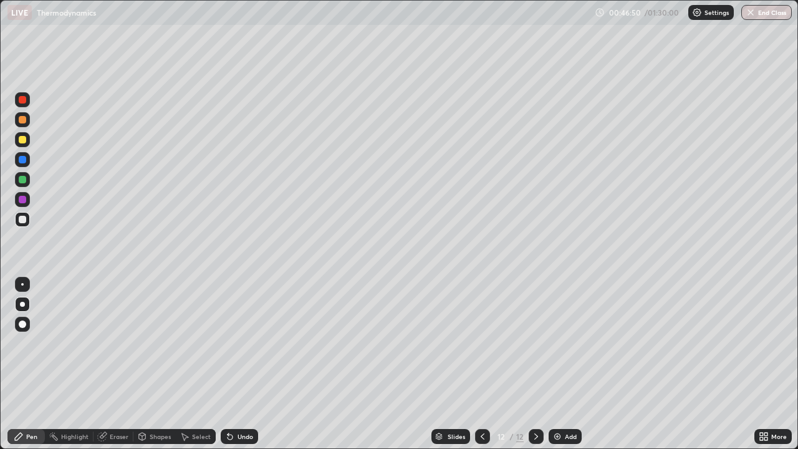
click at [23, 182] on div at bounding box center [22, 179] width 7 height 7
click at [480, 364] on icon at bounding box center [483, 437] width 10 height 10
click at [535, 364] on icon at bounding box center [536, 437] width 10 height 10
click at [482, 364] on icon at bounding box center [483, 437] width 10 height 10
click at [531, 364] on icon at bounding box center [536, 437] width 10 height 10
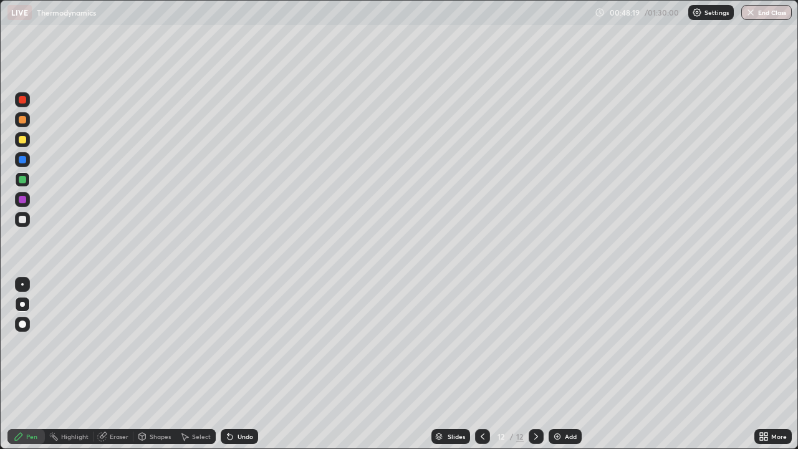
click at [24, 221] on div at bounding box center [22, 219] width 7 height 7
click at [563, 364] on div "Add" at bounding box center [565, 436] width 33 height 15
click at [238, 364] on div "Undo" at bounding box center [246, 436] width 16 height 6
click at [241, 364] on div "Undo" at bounding box center [246, 436] width 16 height 6
click at [242, 364] on div "Undo" at bounding box center [246, 436] width 16 height 6
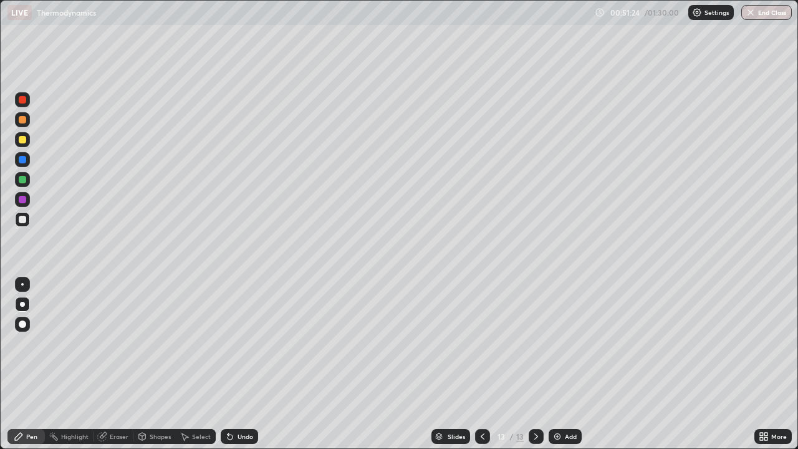
click at [242, 364] on div "Undo" at bounding box center [246, 436] width 16 height 6
click at [482, 364] on icon at bounding box center [483, 437] width 10 height 10
click at [556, 364] on img at bounding box center [558, 437] width 10 height 10
click at [21, 140] on div at bounding box center [22, 139] width 7 height 7
click at [481, 364] on icon at bounding box center [483, 437] width 10 height 10
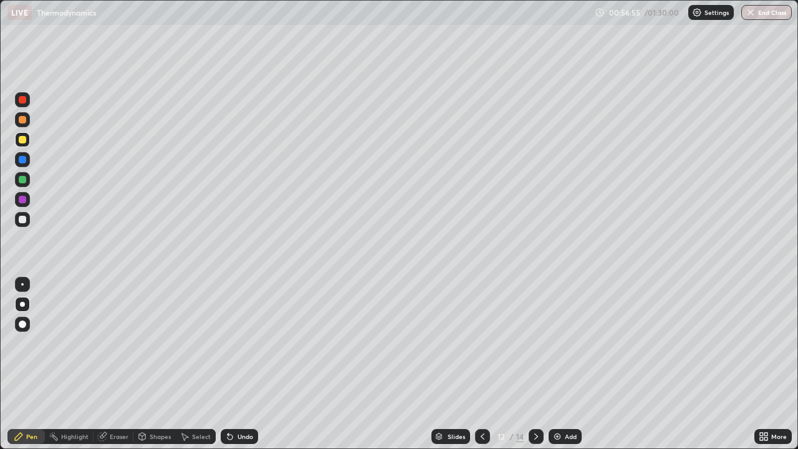
click at [25, 220] on div at bounding box center [22, 219] width 7 height 7
click at [535, 364] on icon at bounding box center [536, 437] width 10 height 10
click at [534, 364] on icon at bounding box center [536, 437] width 10 height 10
click at [565, 364] on div "Add" at bounding box center [571, 436] width 12 height 6
click at [25, 143] on div at bounding box center [22, 139] width 15 height 15
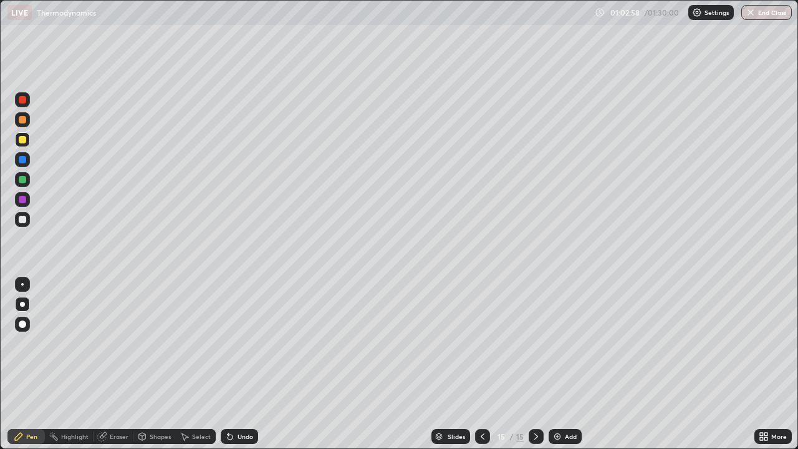
click at [565, 364] on div "Add" at bounding box center [571, 436] width 12 height 6
click at [562, 364] on div "Add" at bounding box center [565, 436] width 33 height 15
click at [19, 180] on div at bounding box center [22, 179] width 7 height 7
click at [558, 364] on img at bounding box center [558, 437] width 10 height 10
click at [24, 222] on div at bounding box center [22, 219] width 7 height 7
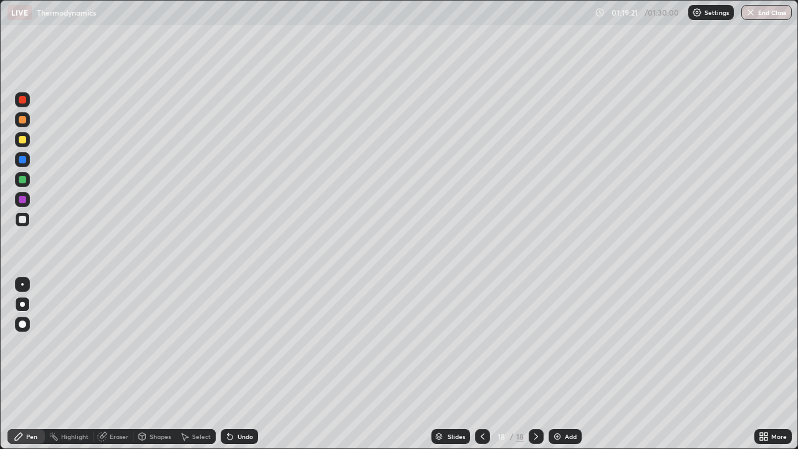
click at [765, 364] on icon at bounding box center [766, 434] width 3 height 3
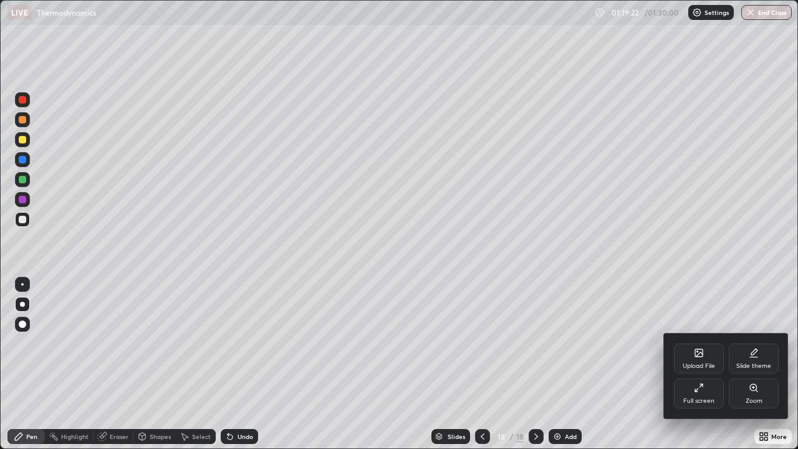
click at [705, 364] on div "Full screen" at bounding box center [699, 394] width 50 height 30
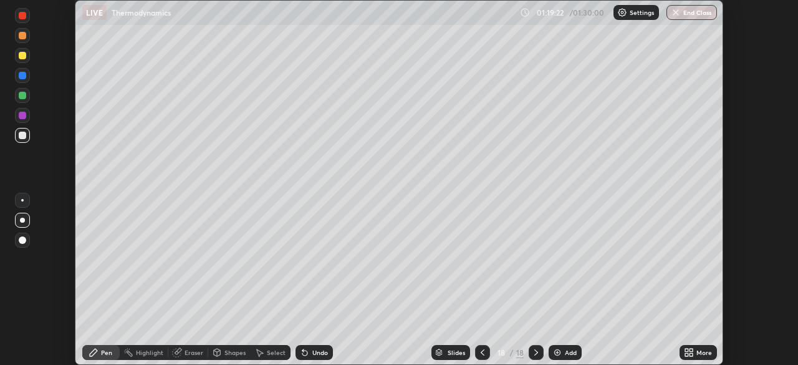
scroll to position [62008, 61575]
click at [688, 14] on button "End Class" at bounding box center [692, 12] width 51 height 15
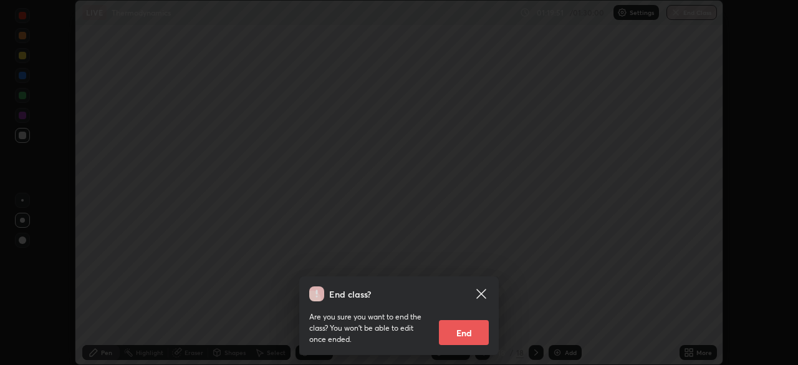
click at [456, 327] on button "End" at bounding box center [464, 332] width 50 height 25
